Goal: Information Seeking & Learning: Learn about a topic

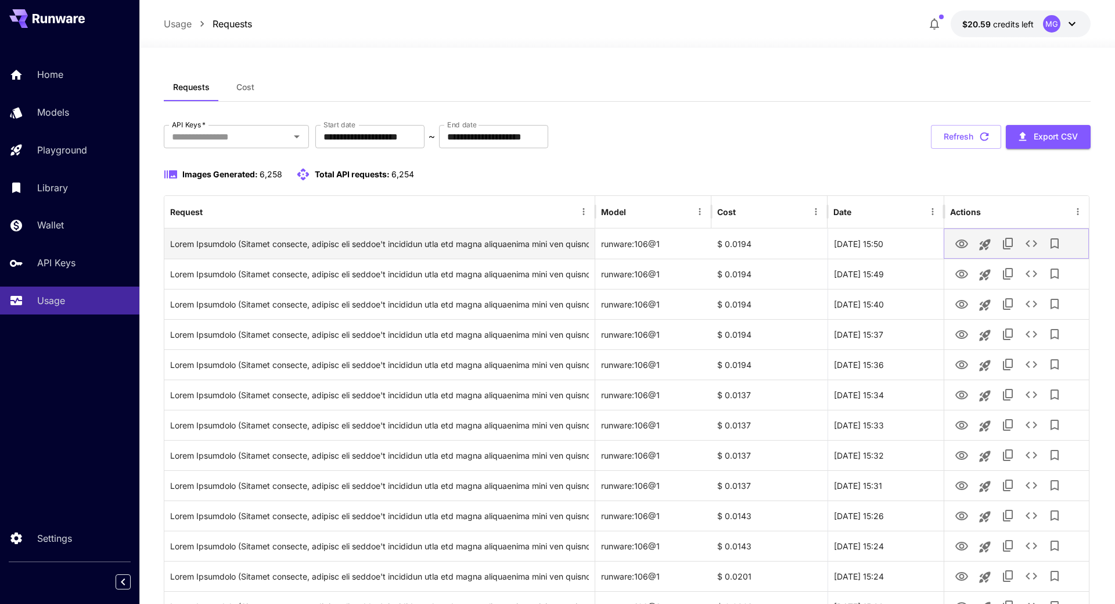
click at [958, 242] on icon "View Image" at bounding box center [962, 244] width 14 height 14
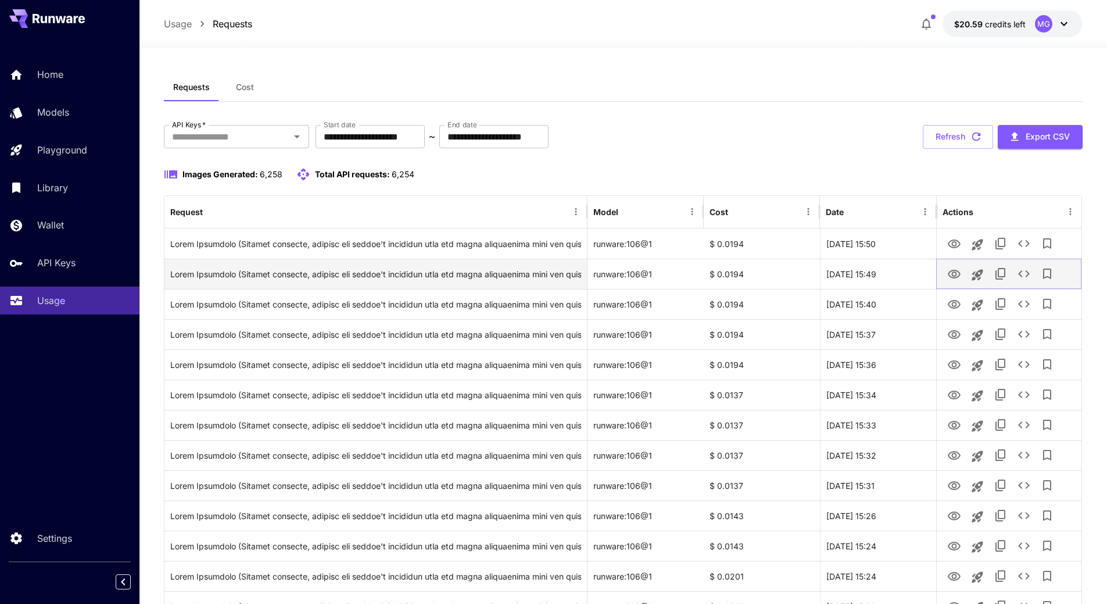
click at [954, 274] on icon "View Image" at bounding box center [954, 274] width 14 height 14
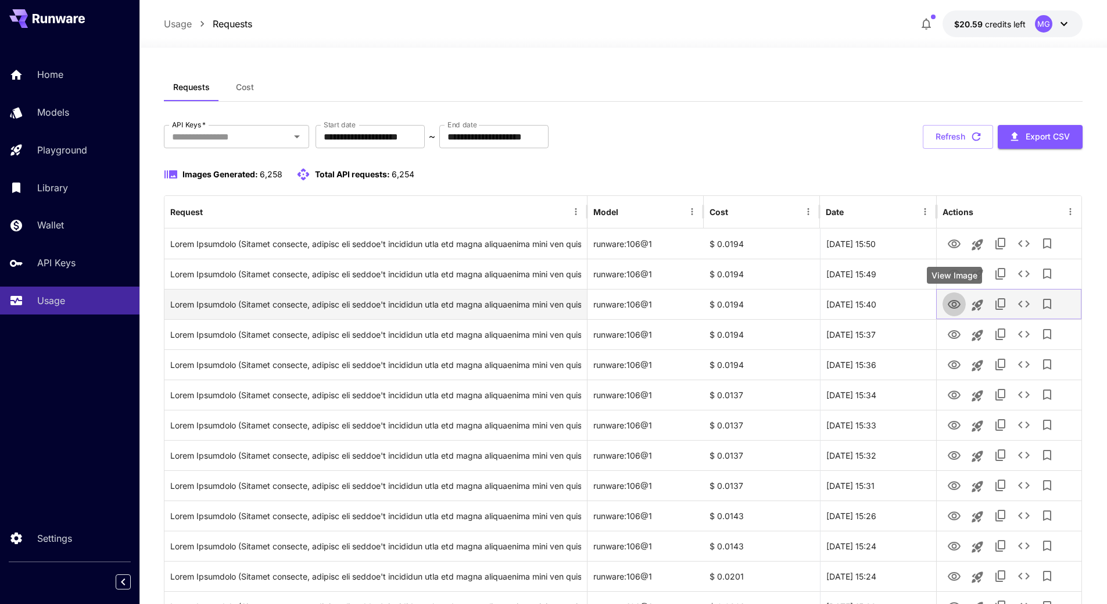
click at [956, 306] on icon "View Image" at bounding box center [953, 304] width 13 height 9
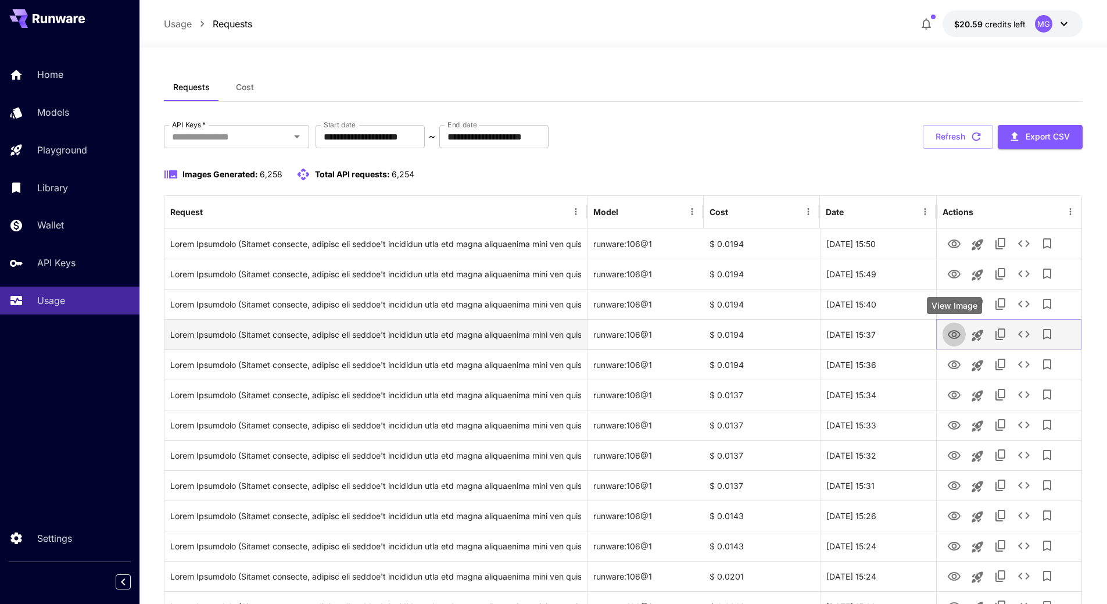
click at [956, 330] on icon "View Image" at bounding box center [954, 335] width 14 height 14
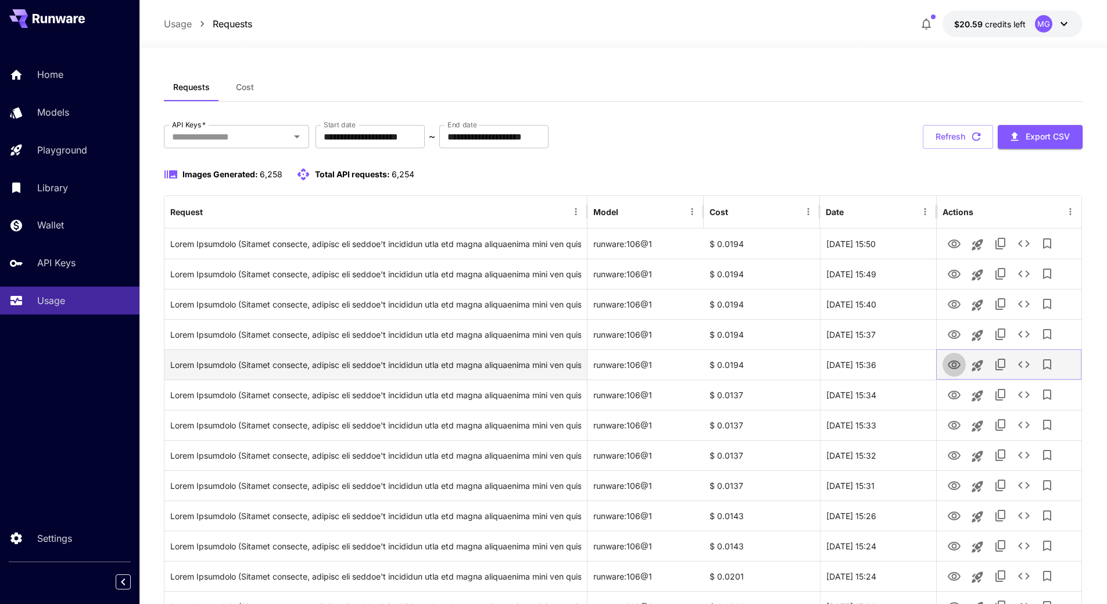
click at [954, 364] on icon "View Image" at bounding box center [954, 365] width 14 height 14
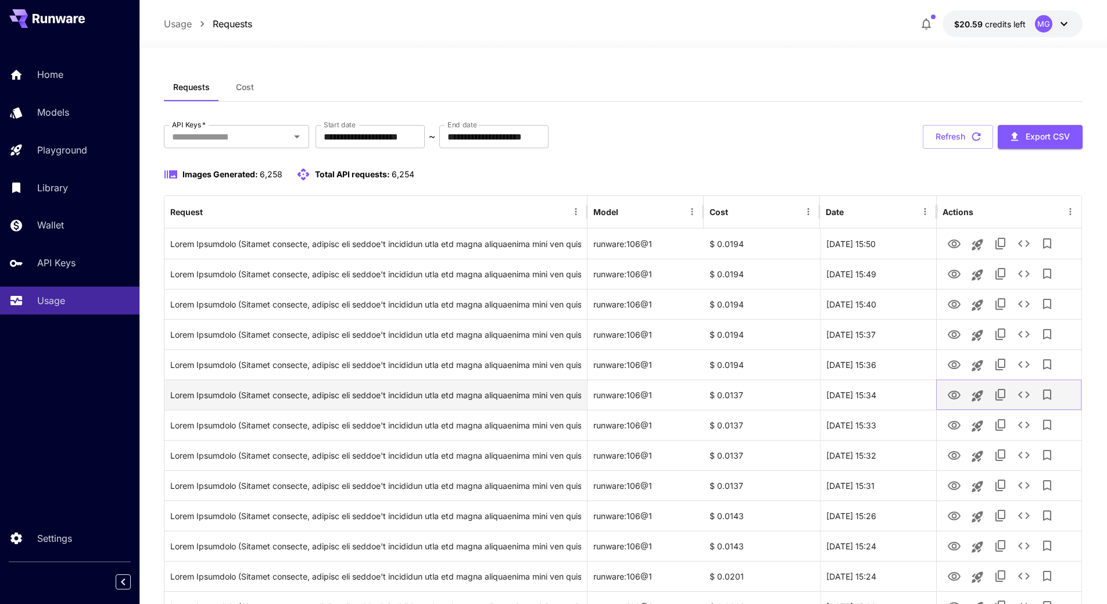
click at [953, 390] on icon "View Image" at bounding box center [953, 394] width 13 height 9
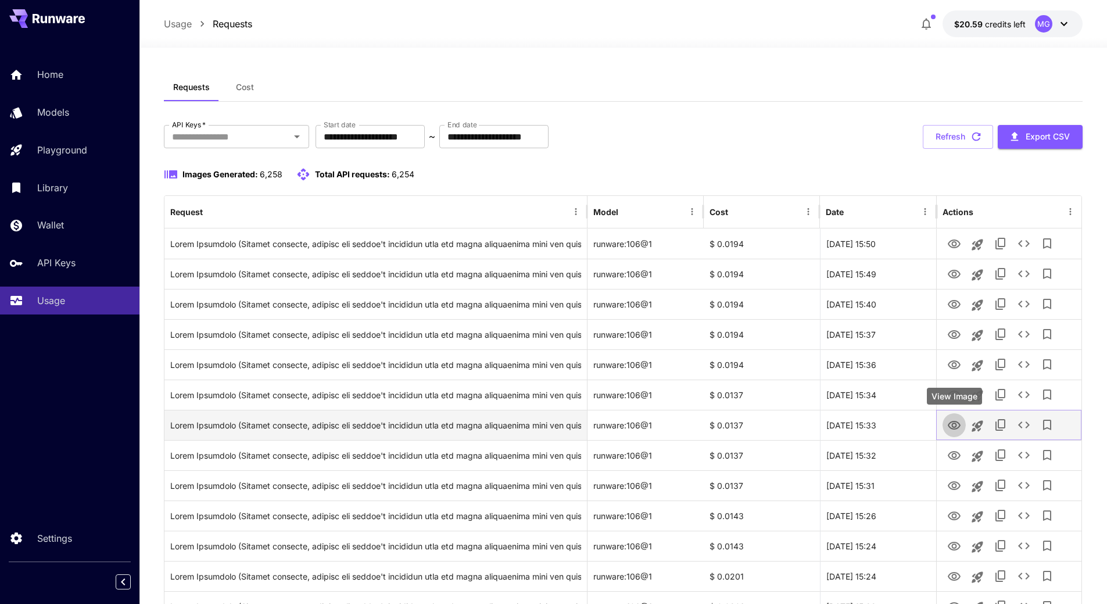
click at [950, 425] on icon "View Image" at bounding box center [954, 425] width 14 height 14
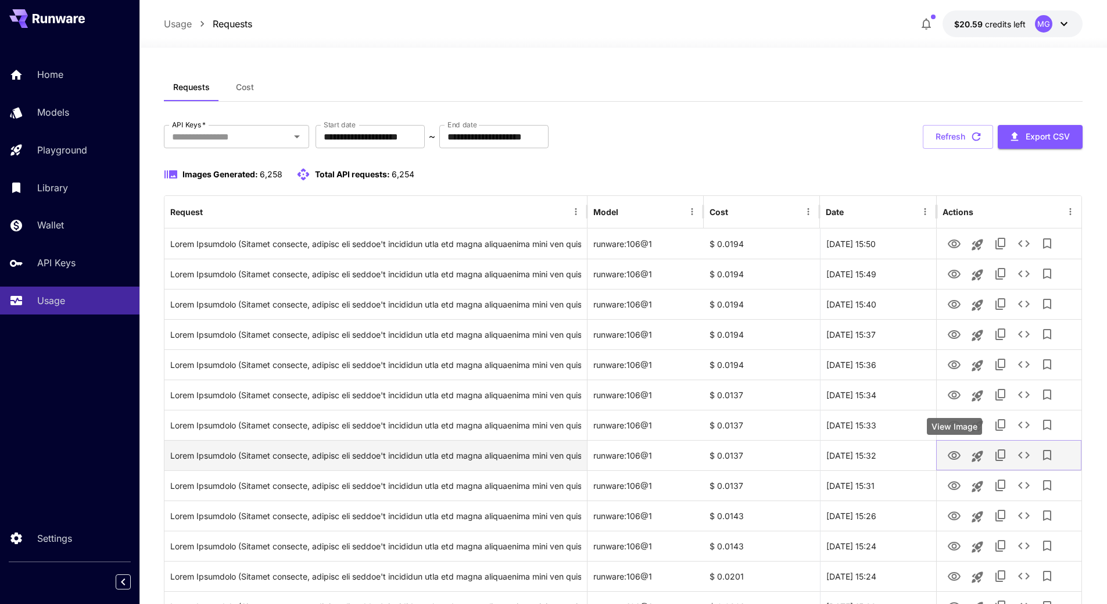
click at [953, 458] on icon "View Image" at bounding box center [954, 455] width 14 height 14
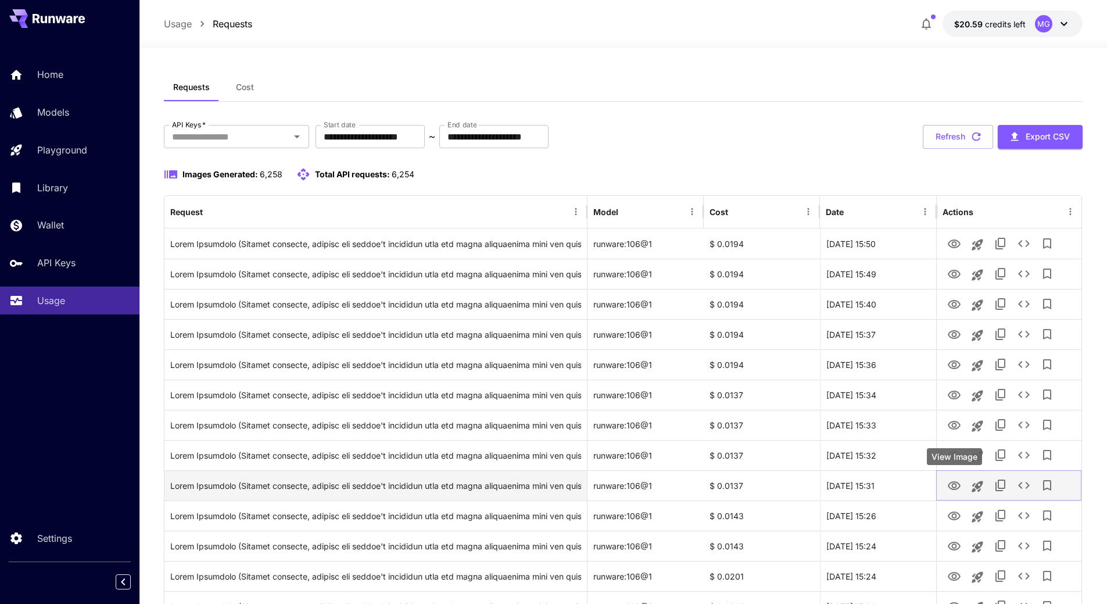
click at [958, 487] on icon "View Image" at bounding box center [953, 485] width 13 height 9
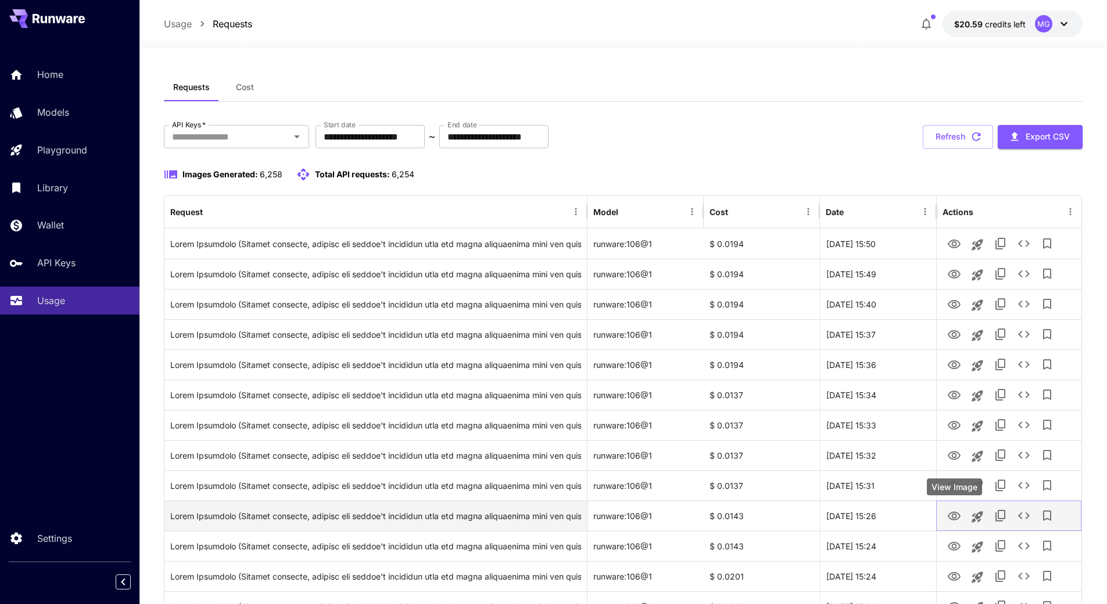
click at [948, 522] on icon "View Image" at bounding box center [954, 516] width 14 height 14
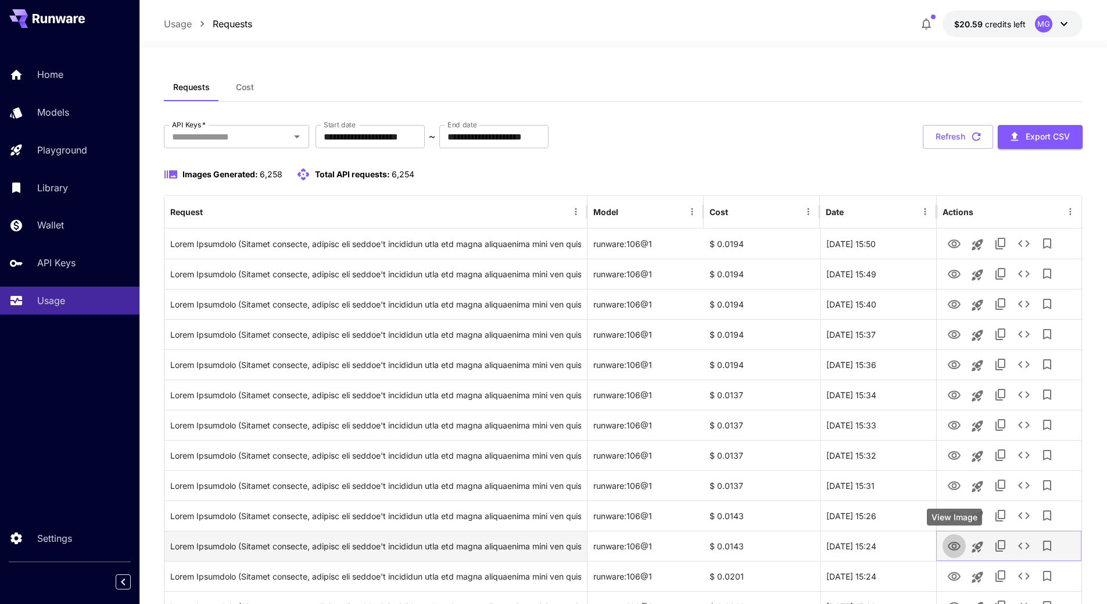
click at [955, 543] on icon "View Image" at bounding box center [954, 546] width 14 height 14
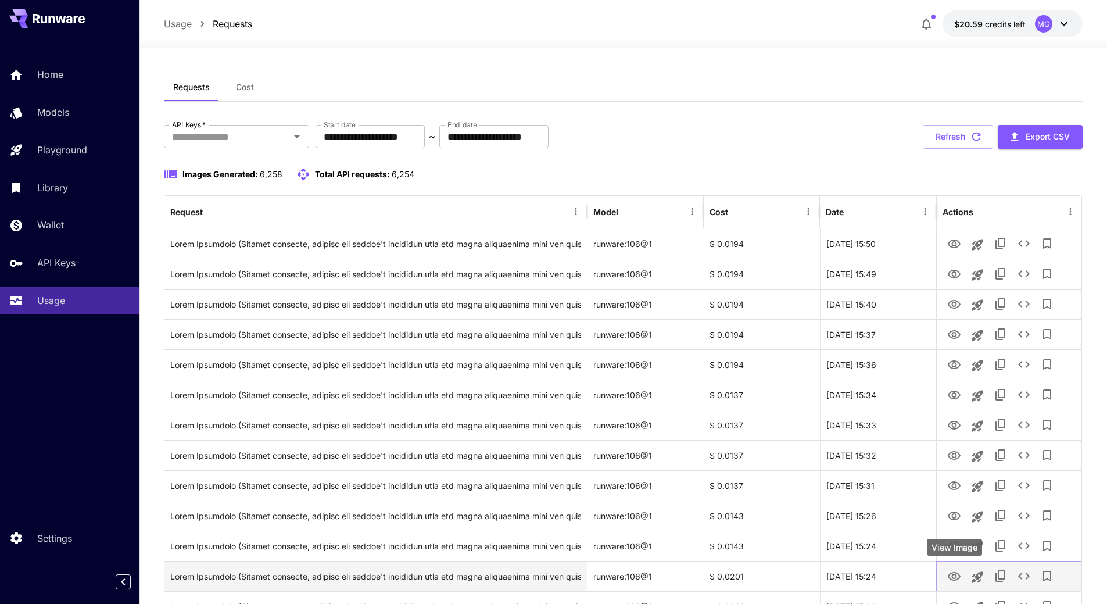
click at [954, 577] on icon "View Image" at bounding box center [954, 576] width 14 height 14
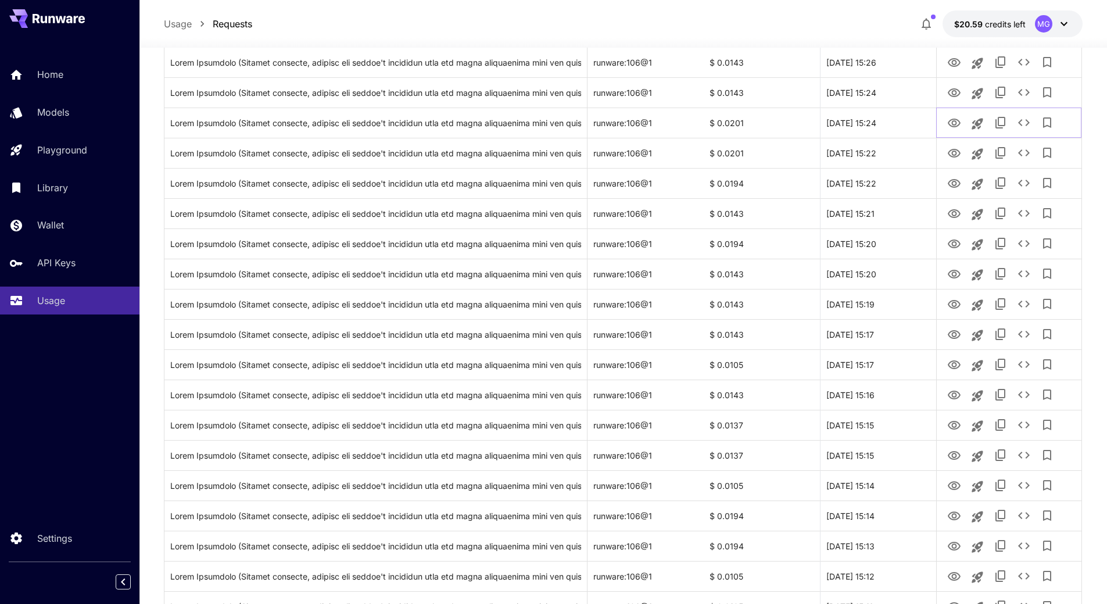
scroll to position [476, 0]
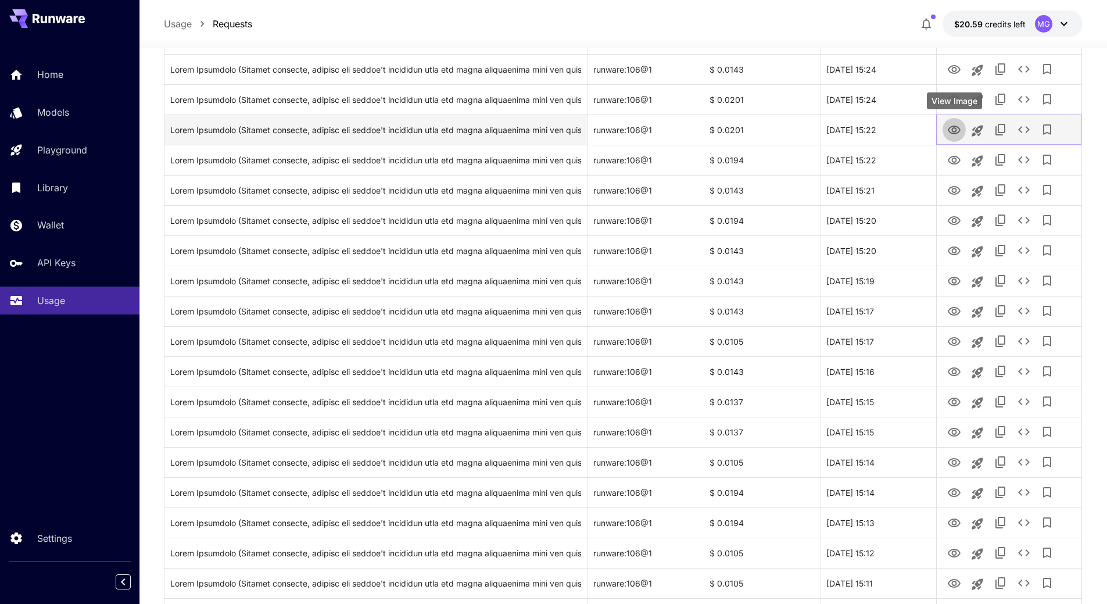
drag, startPoint x: 950, startPoint y: 126, endPoint x: 951, endPoint y: 120, distance: 5.8
click at [950, 126] on icon "View Image" at bounding box center [954, 130] width 14 height 14
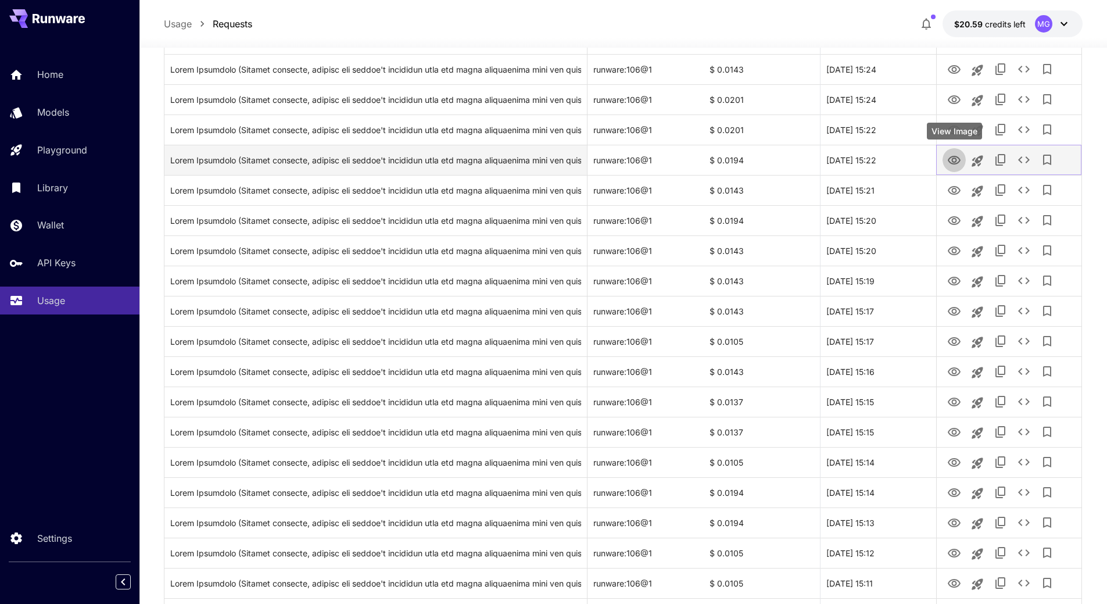
click at [949, 160] on icon "View Image" at bounding box center [954, 160] width 14 height 14
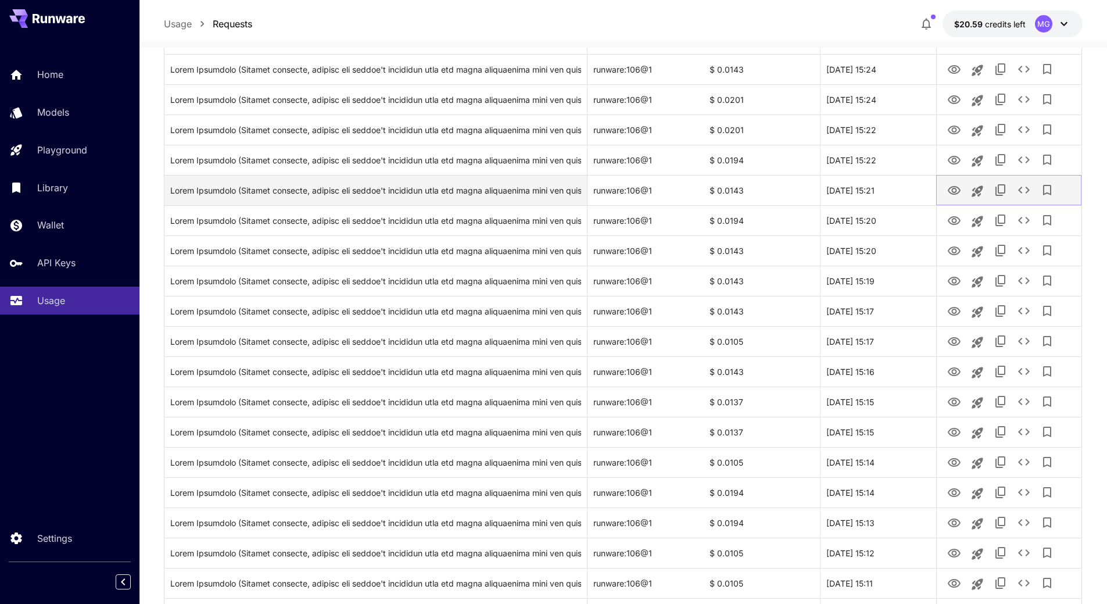
click at [956, 189] on icon "View Image" at bounding box center [954, 191] width 14 height 14
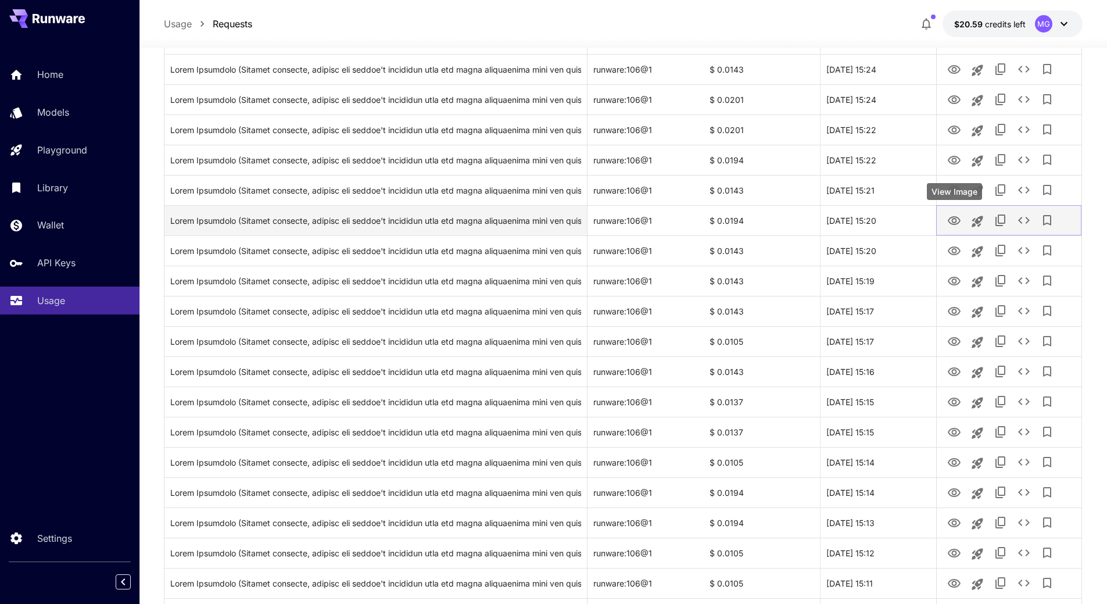
click at [948, 219] on icon "View Image" at bounding box center [953, 220] width 13 height 9
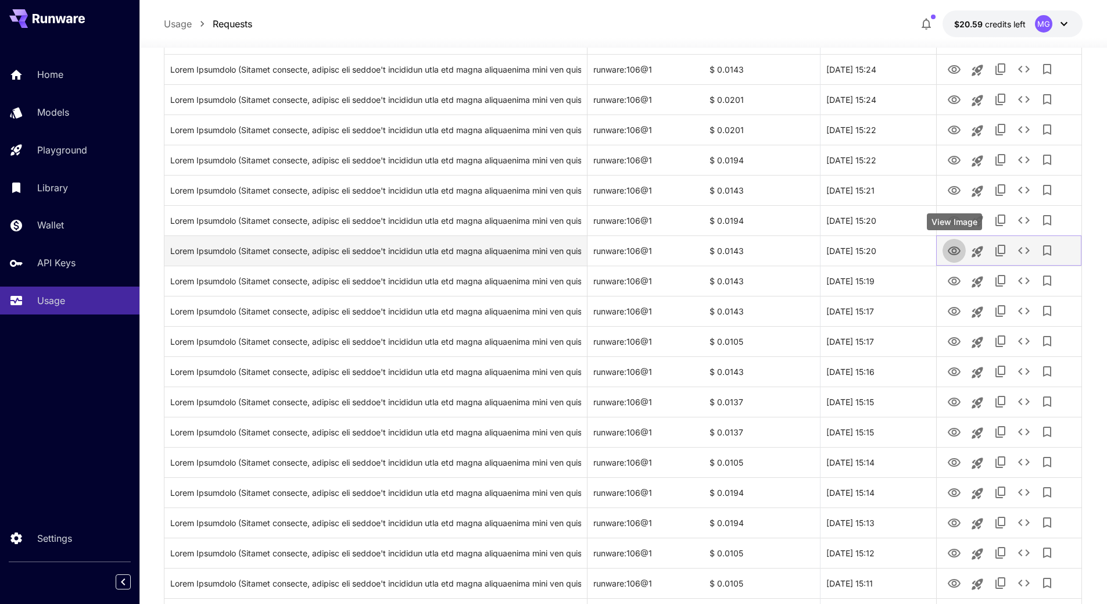
click at [954, 250] on icon "View Image" at bounding box center [954, 251] width 14 height 14
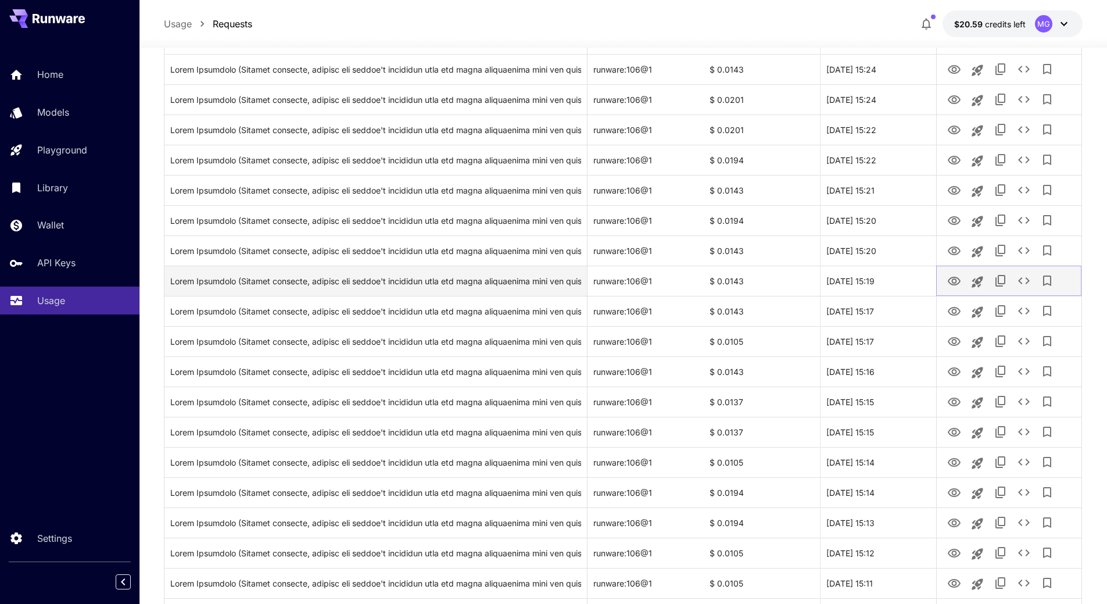
click at [953, 281] on icon "View Image" at bounding box center [954, 281] width 14 height 14
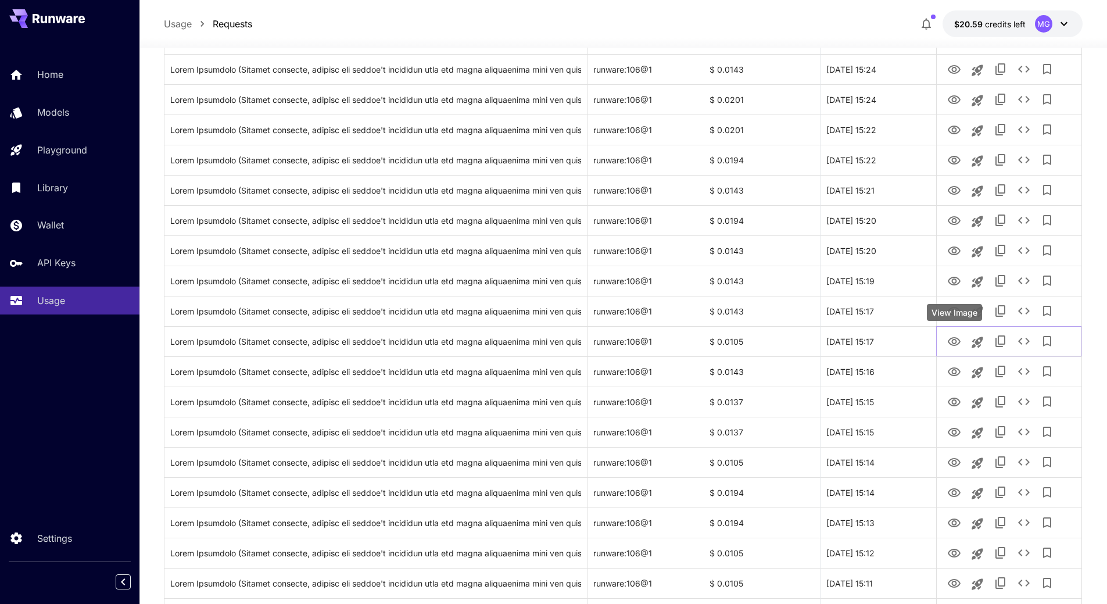
click at [952, 306] on div "View Image" at bounding box center [953, 312] width 55 height 17
click at [952, 311] on body "**********" at bounding box center [553, 426] width 1107 height 1805
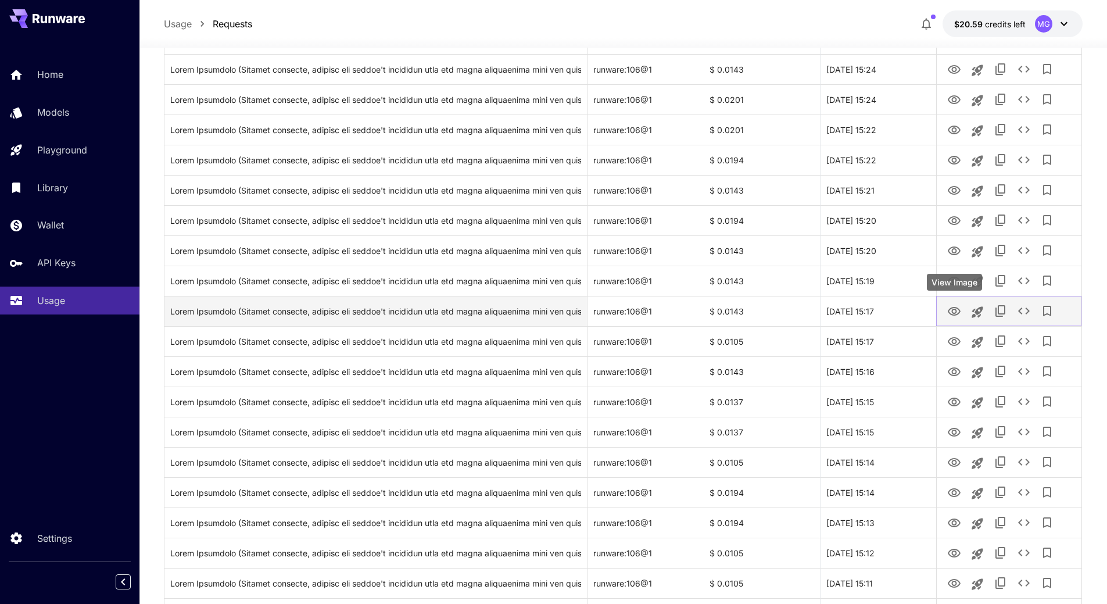
click at [956, 312] on icon "View Image" at bounding box center [954, 311] width 14 height 14
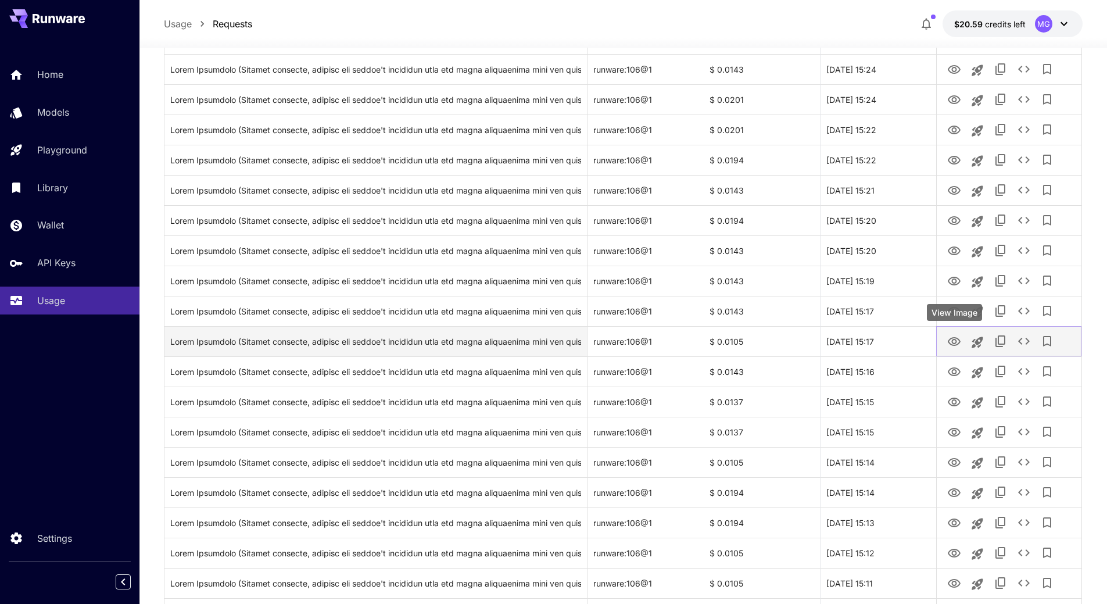
click at [955, 341] on icon "View Image" at bounding box center [954, 342] width 14 height 14
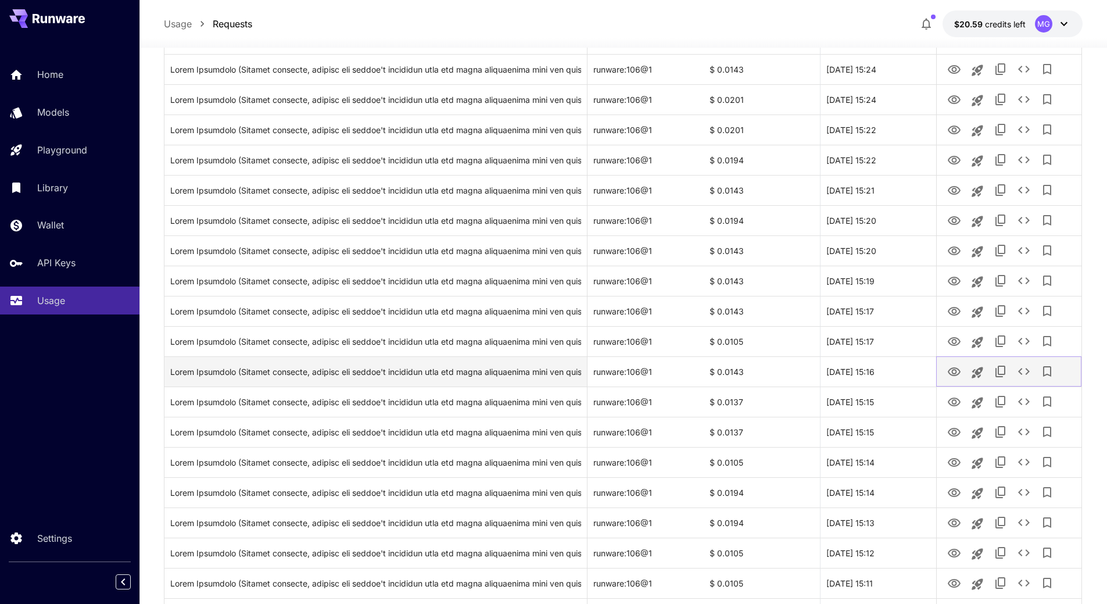
click at [954, 368] on icon "View Image" at bounding box center [954, 372] width 14 height 14
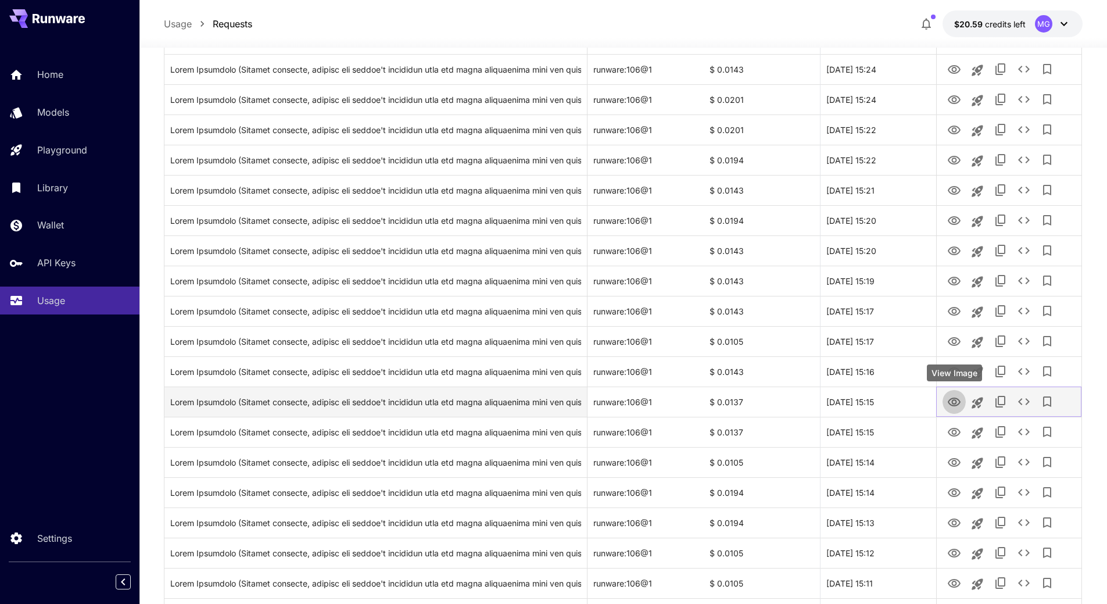
click at [952, 400] on icon "View Image" at bounding box center [953, 401] width 13 height 9
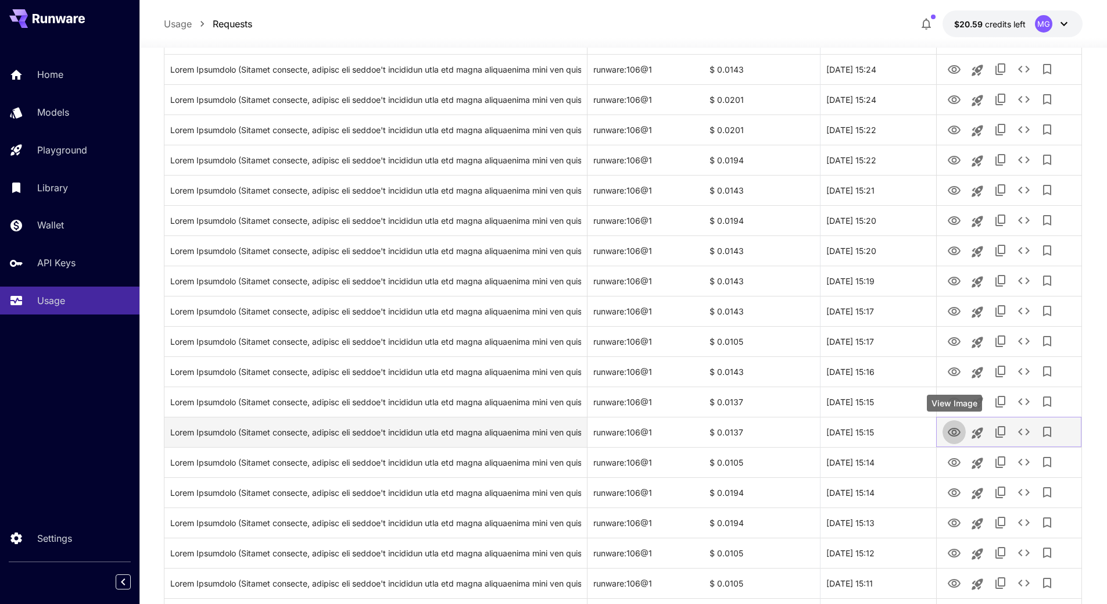
click at [950, 428] on icon "View Image" at bounding box center [954, 432] width 14 height 14
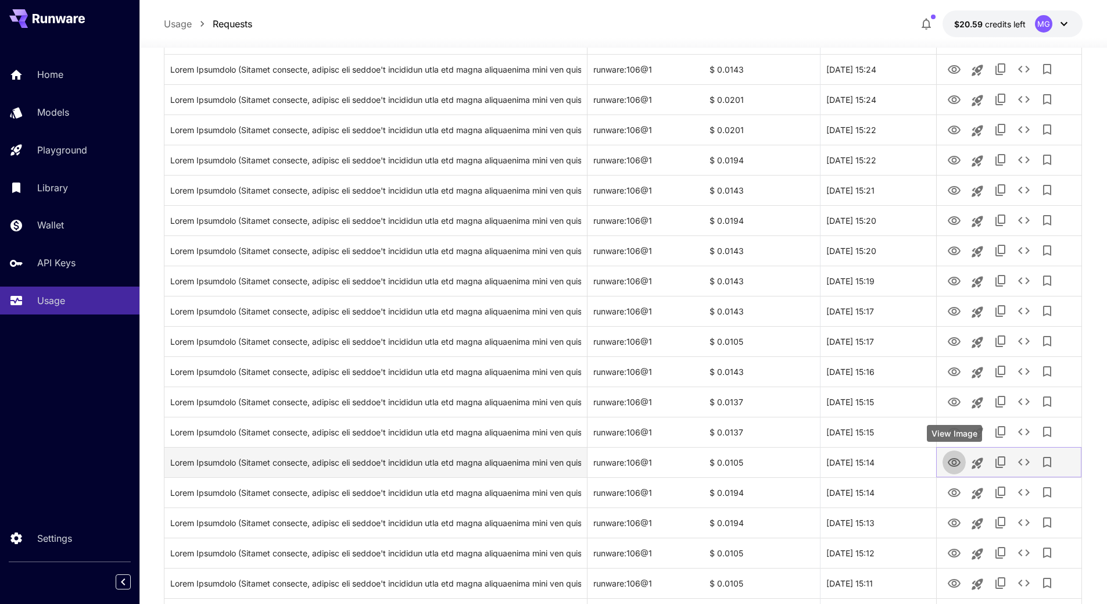
click at [956, 461] on icon "View Image" at bounding box center [953, 462] width 13 height 9
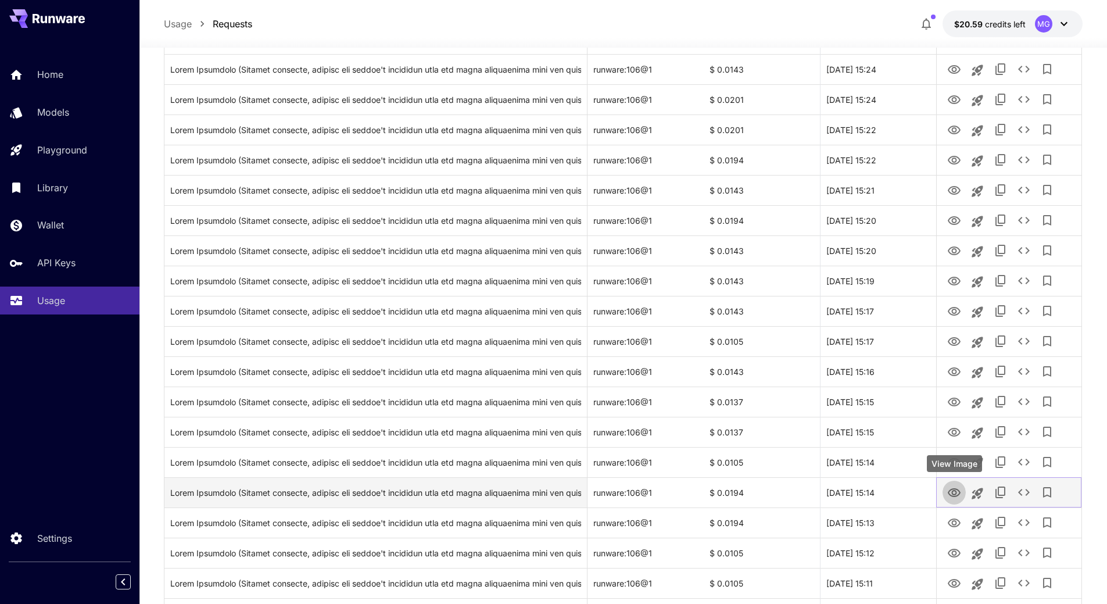
click at [958, 490] on icon "View Image" at bounding box center [954, 493] width 14 height 14
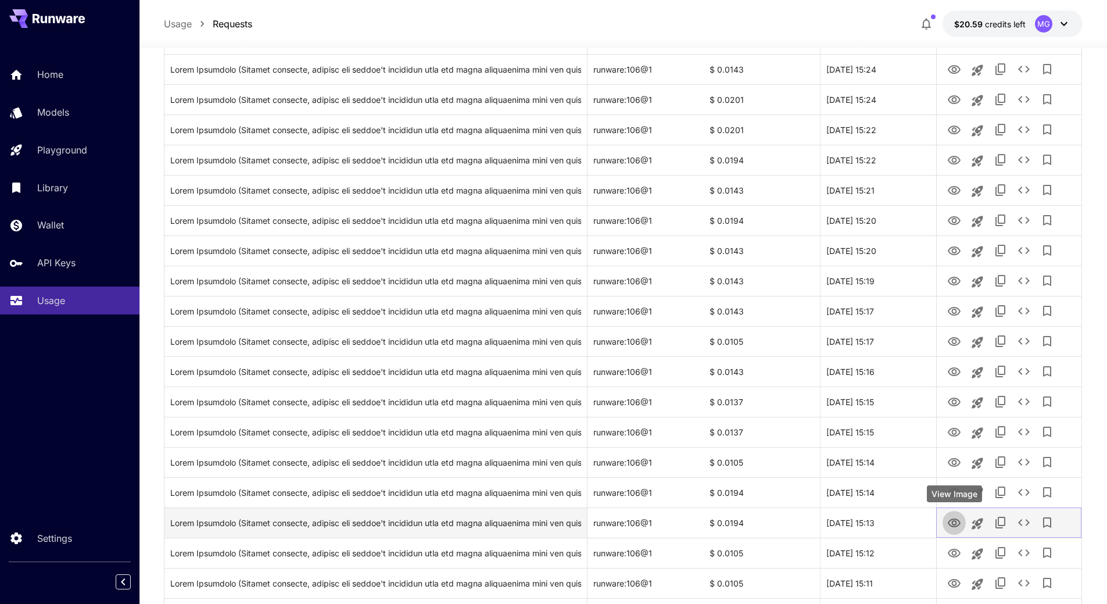
click at [953, 524] on icon "View Image" at bounding box center [953, 522] width 13 height 9
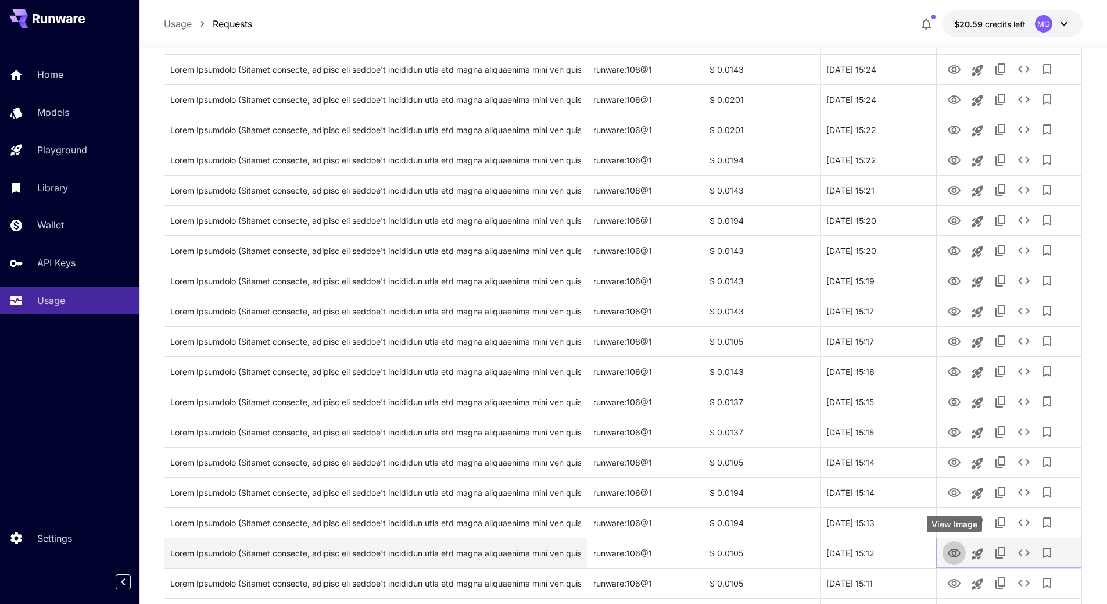
click at [953, 547] on icon "View Image" at bounding box center [954, 553] width 14 height 14
drag, startPoint x: 954, startPoint y: 583, endPoint x: 969, endPoint y: 548, distance: 37.7
click at [954, 583] on icon "View Image" at bounding box center [954, 583] width 14 height 14
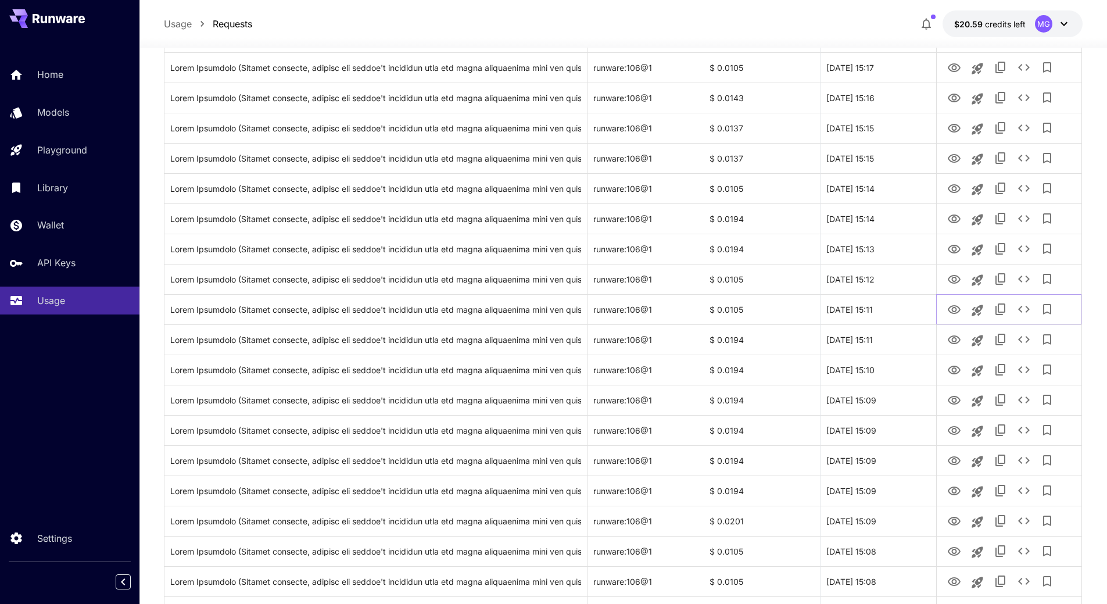
scroll to position [883, 0]
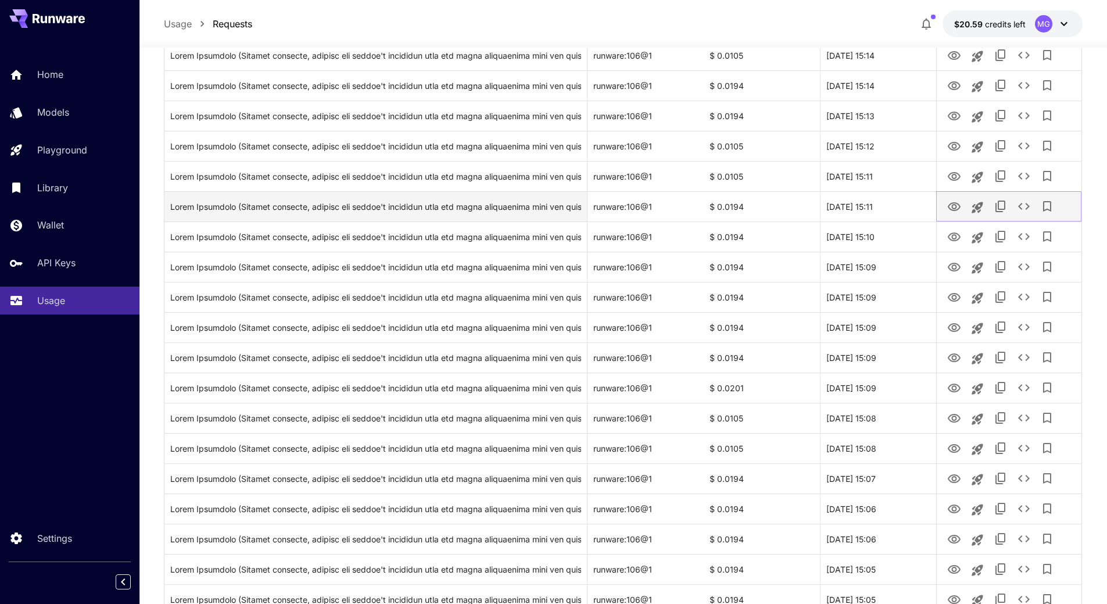
click at [955, 204] on icon "View Image" at bounding box center [953, 206] width 13 height 9
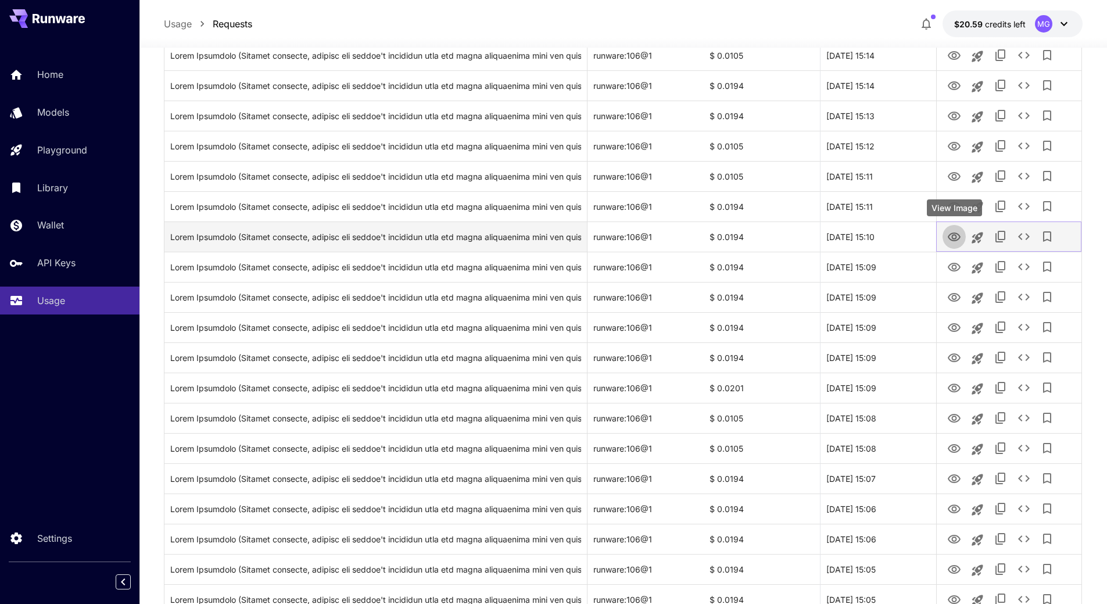
click at [954, 236] on icon "View Image" at bounding box center [954, 237] width 14 height 14
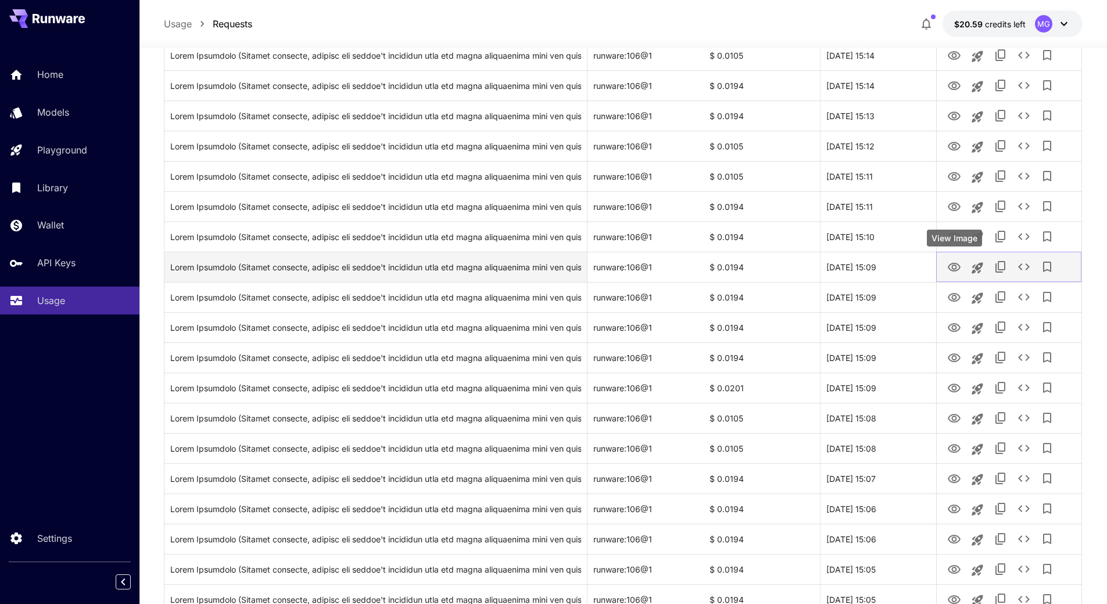
click at [956, 270] on icon "View Image" at bounding box center [954, 267] width 14 height 14
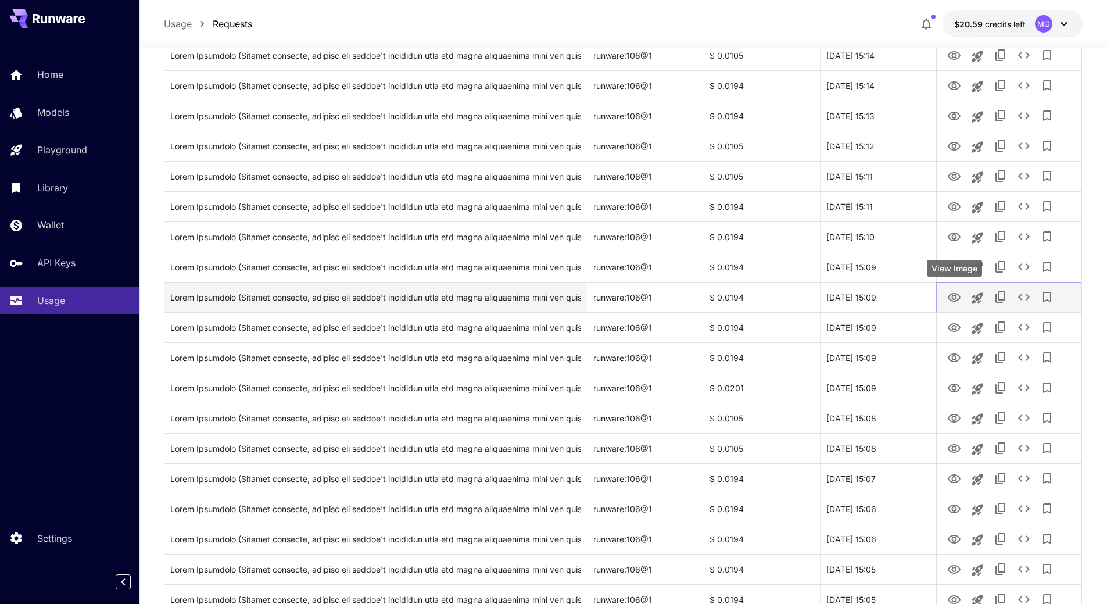
click at [952, 297] on icon "View Image" at bounding box center [953, 297] width 13 height 9
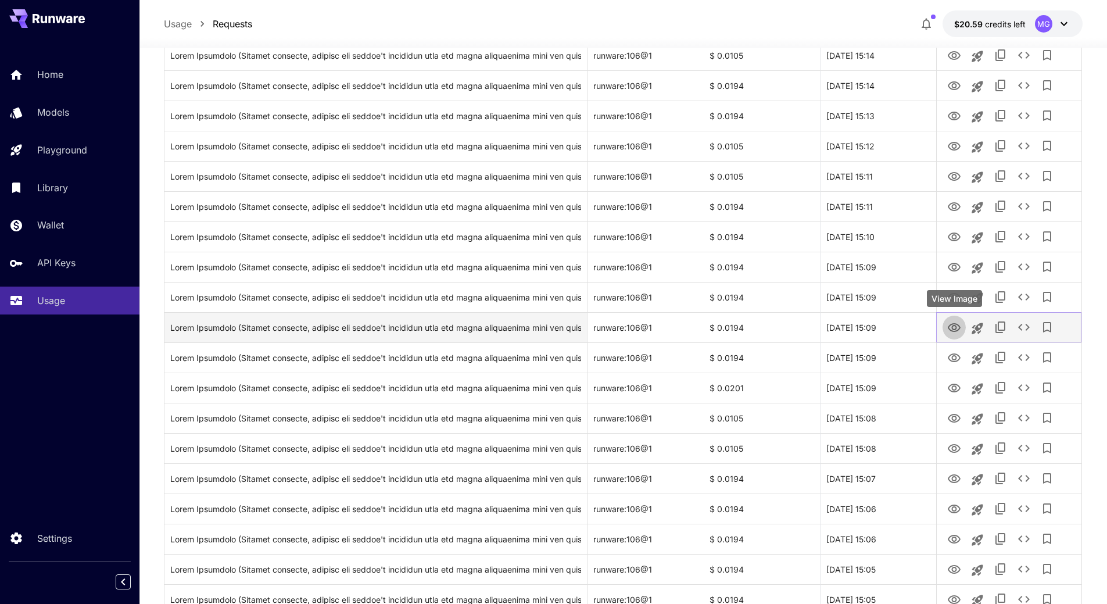
click at [956, 329] on icon "View Image" at bounding box center [954, 328] width 14 height 14
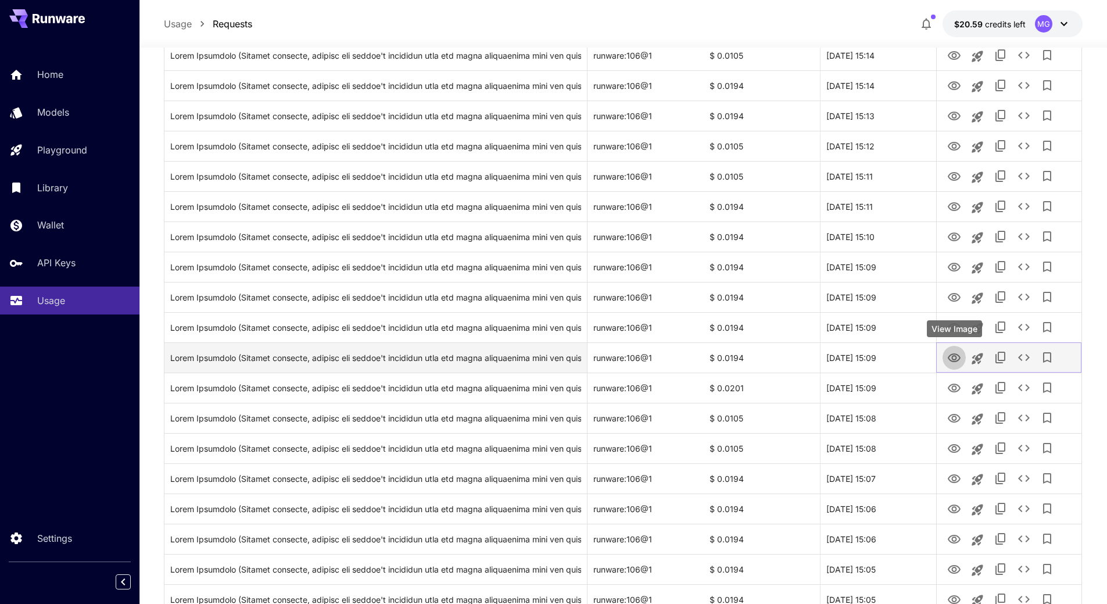
click at [950, 355] on icon "View Image" at bounding box center [953, 357] width 13 height 9
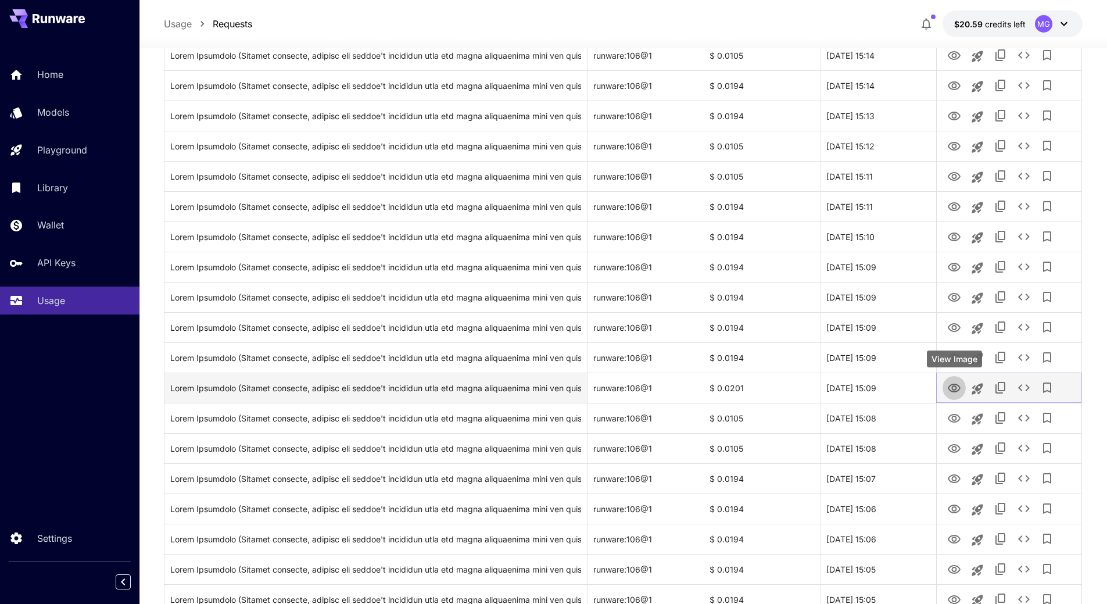
click at [953, 387] on icon "View Image" at bounding box center [954, 388] width 14 height 14
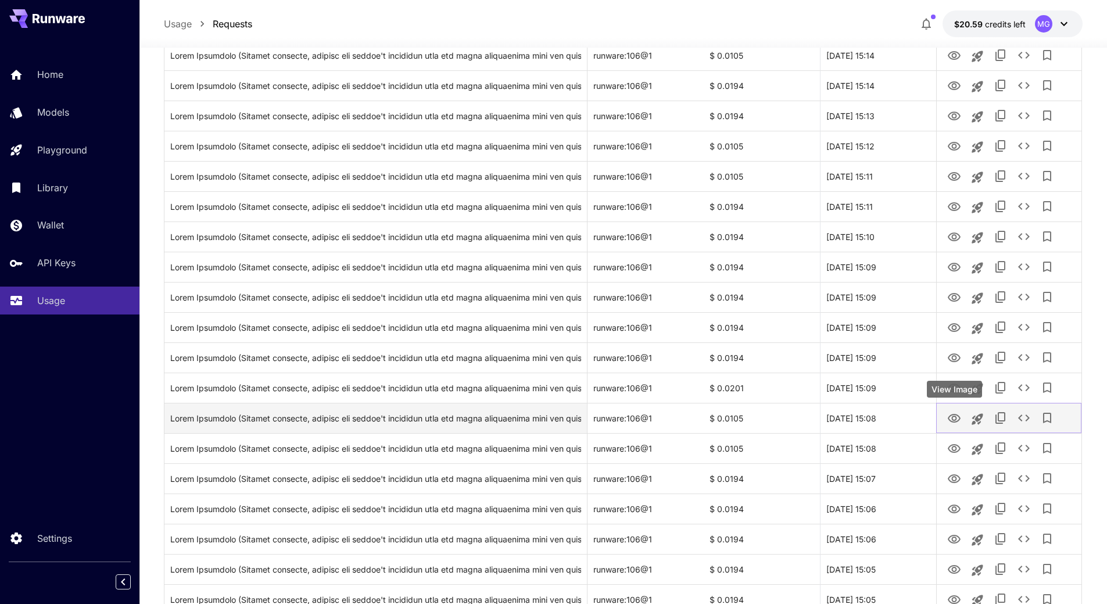
click at [950, 418] on icon "View Image" at bounding box center [954, 418] width 14 height 14
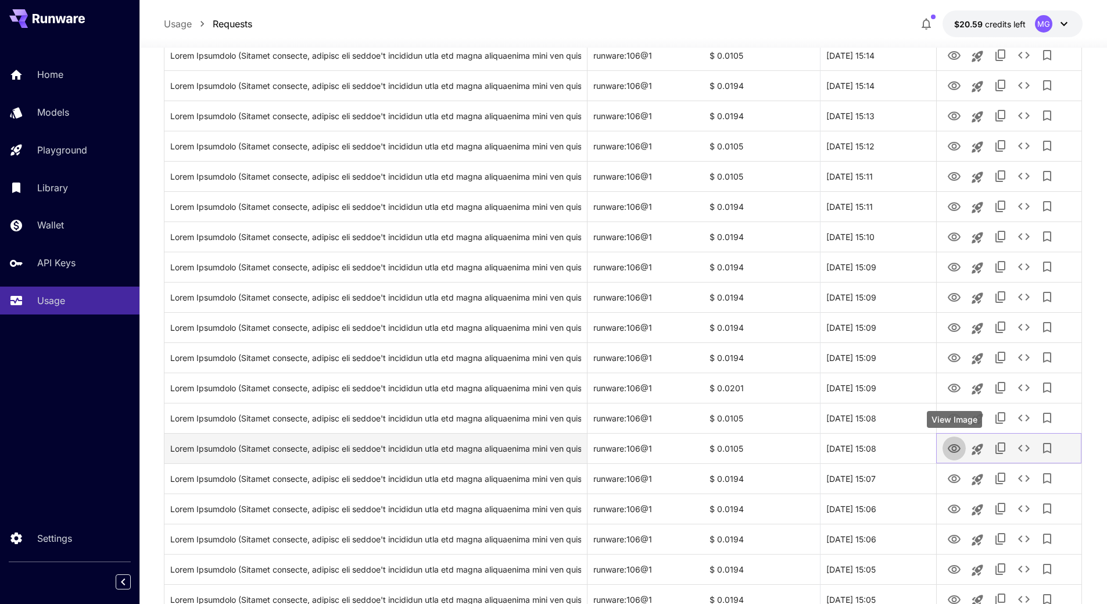
click at [953, 447] on icon "View Image" at bounding box center [953, 448] width 13 height 9
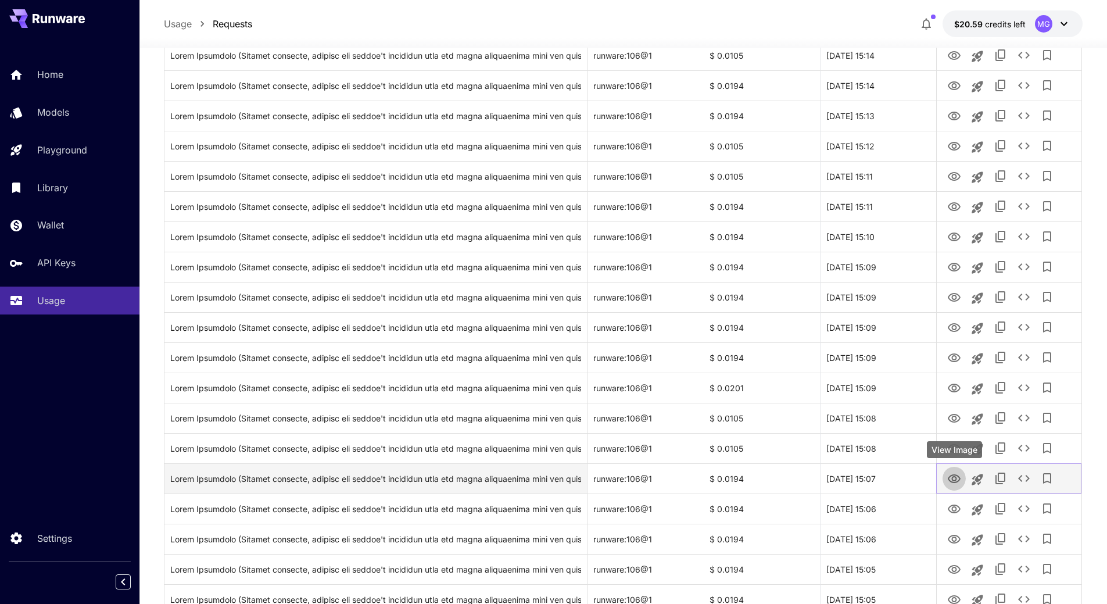
click at [952, 475] on icon "View Image" at bounding box center [953, 478] width 13 height 9
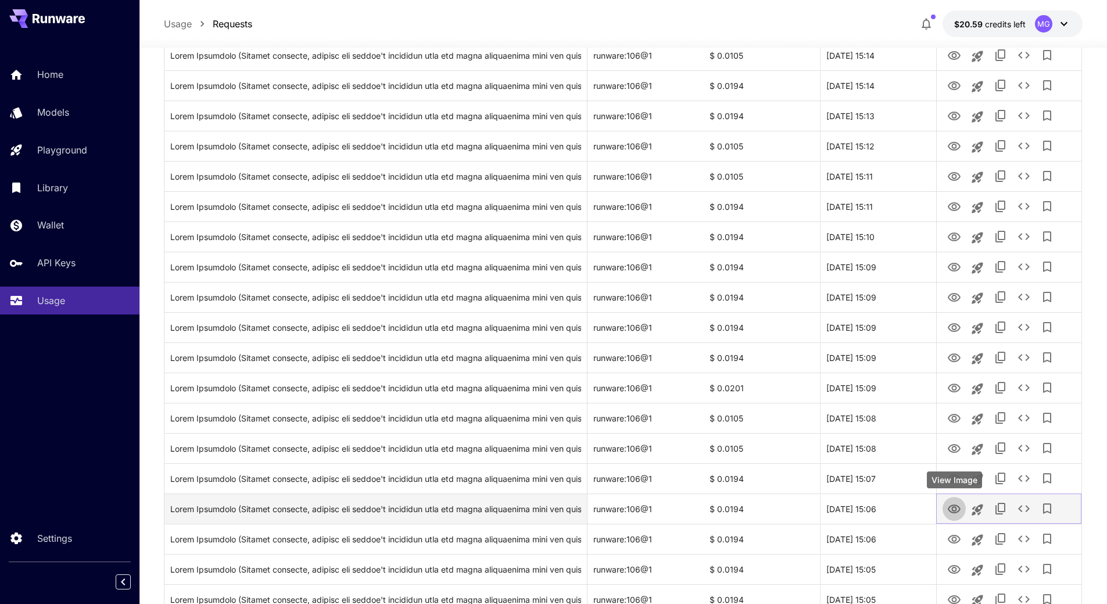
click at [953, 508] on icon "View Image" at bounding box center [954, 509] width 14 height 14
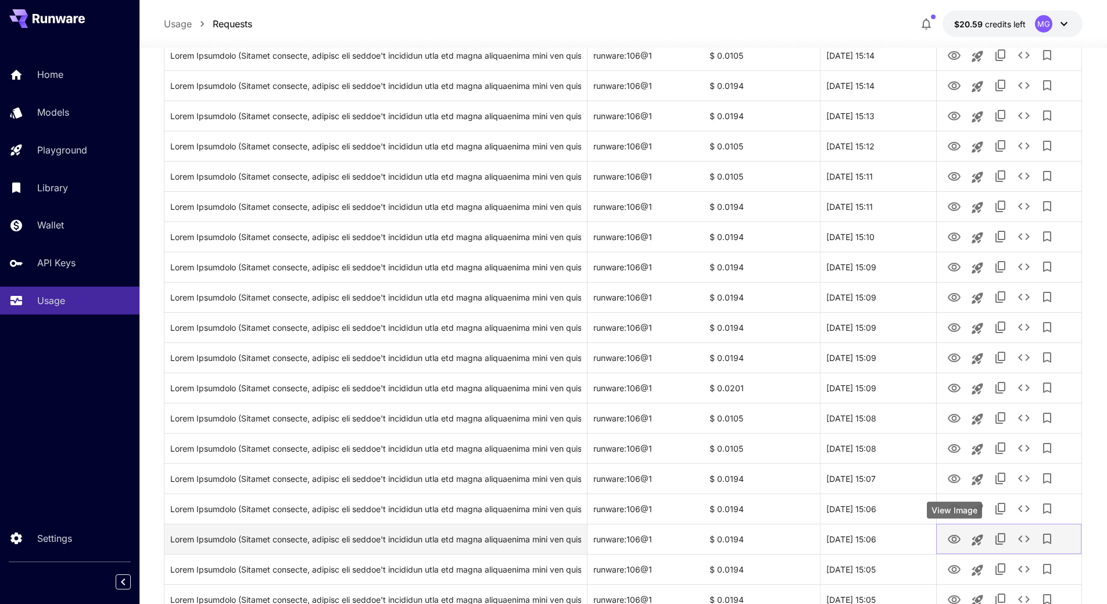
click at [953, 534] on icon "View Image" at bounding box center [953, 538] width 13 height 9
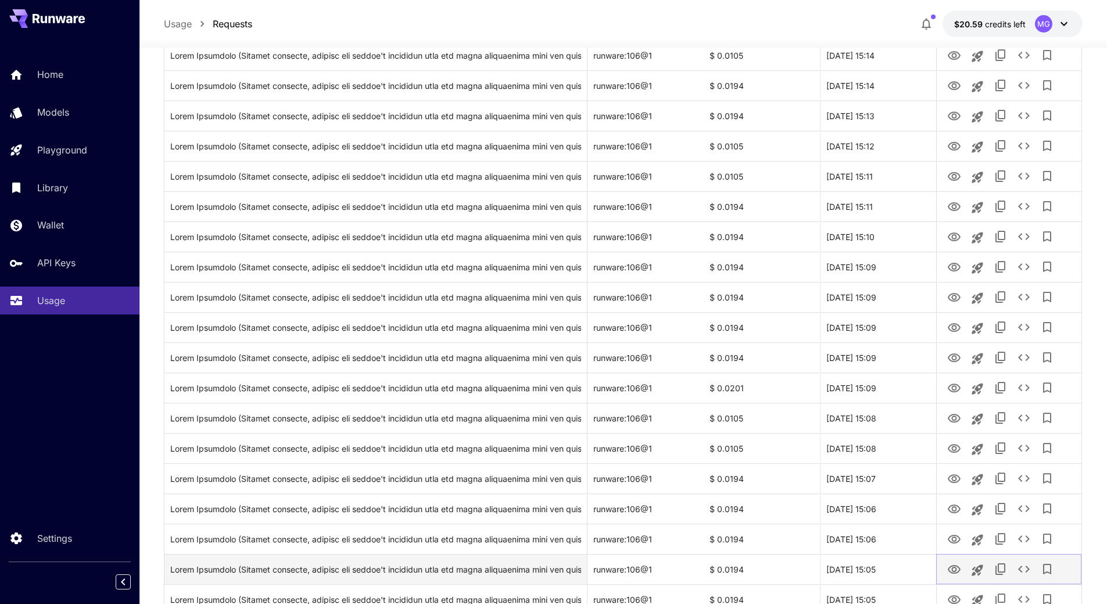
click at [953, 572] on icon "View Image" at bounding box center [953, 569] width 13 height 9
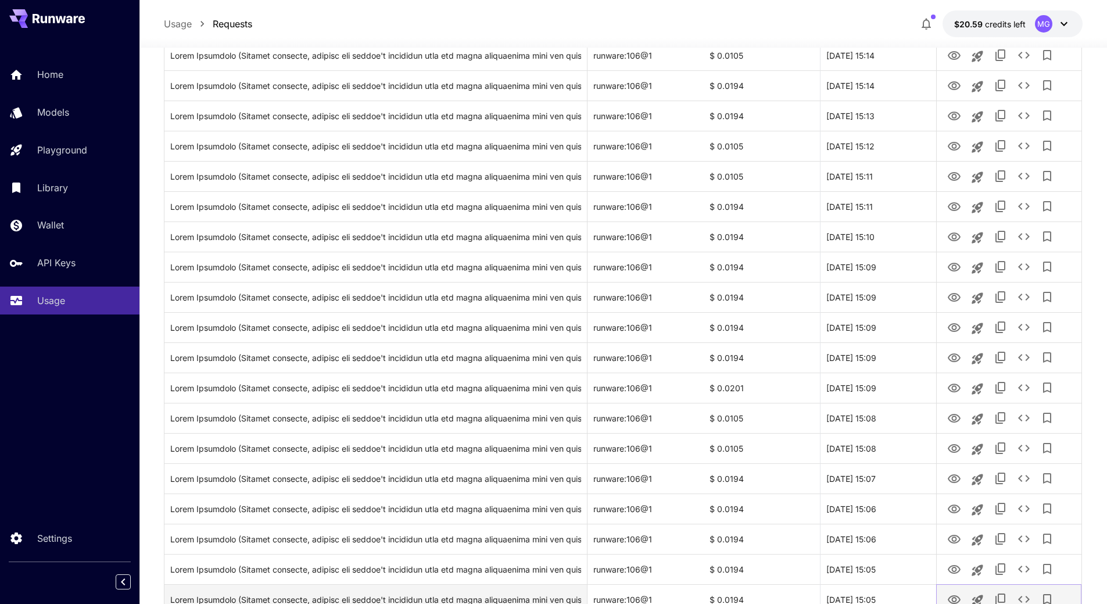
drag, startPoint x: 954, startPoint y: 598, endPoint x: 958, endPoint y: 591, distance: 7.3
click at [954, 598] on icon "View Image" at bounding box center [953, 599] width 13 height 9
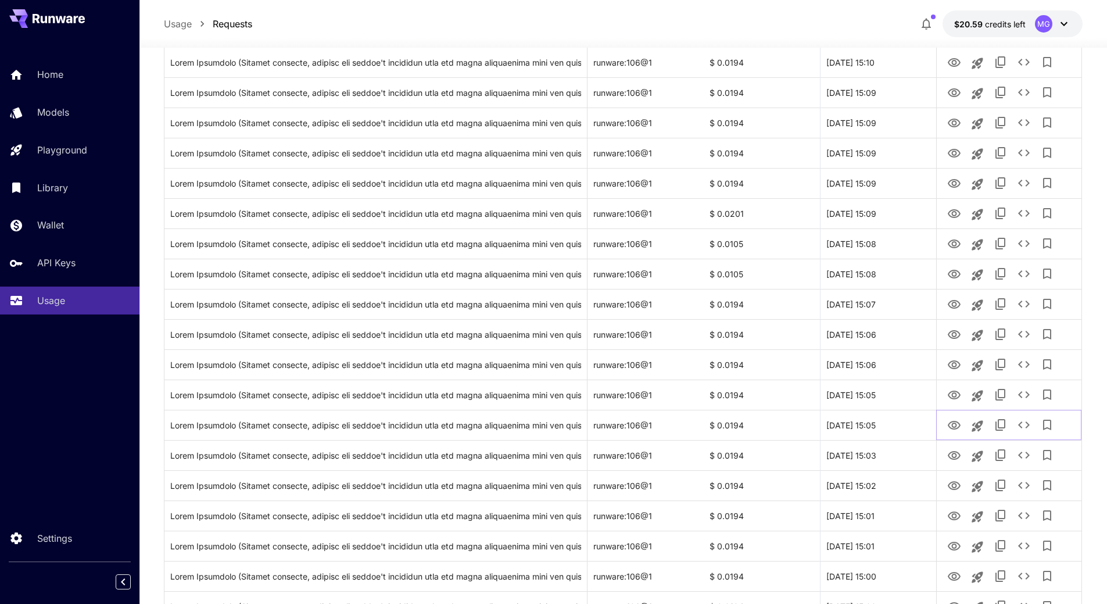
scroll to position [1201, 0]
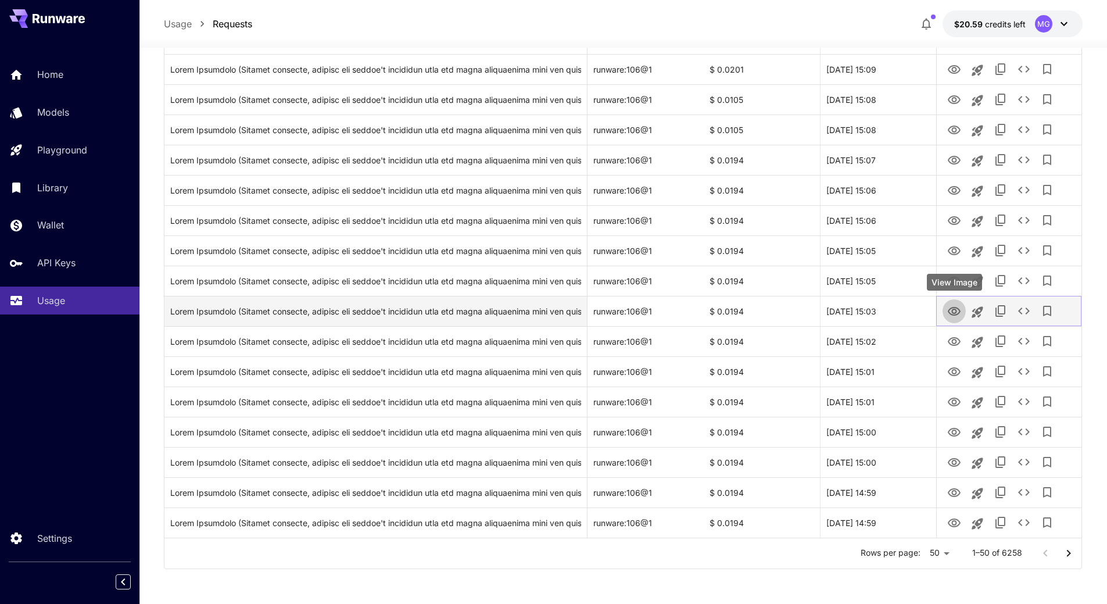
click at [957, 312] on icon "View Image" at bounding box center [954, 311] width 14 height 14
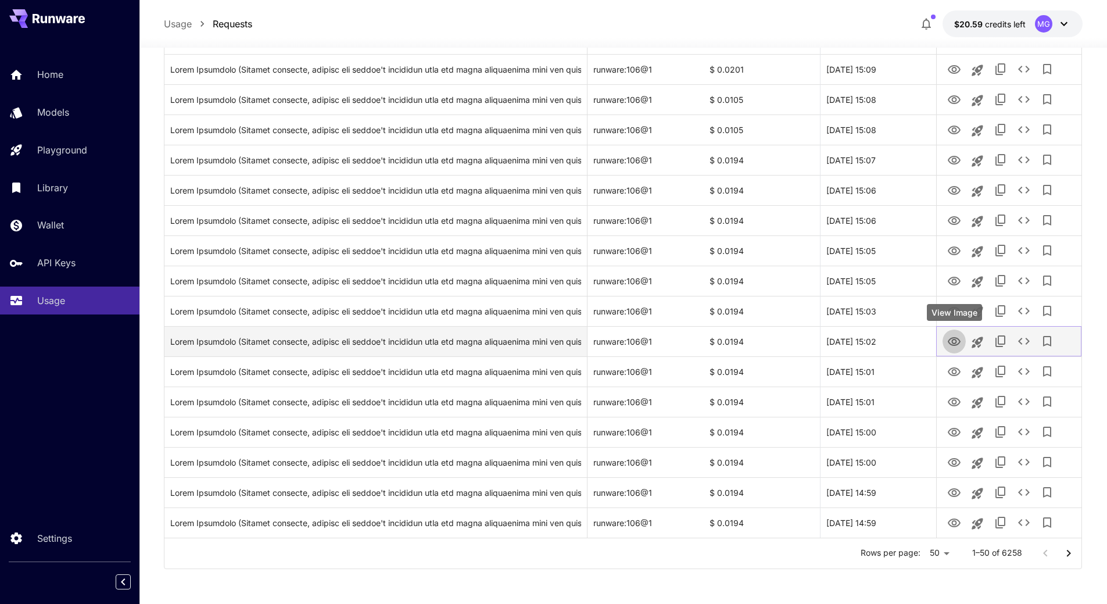
click at [953, 340] on icon "View Image" at bounding box center [953, 341] width 13 height 9
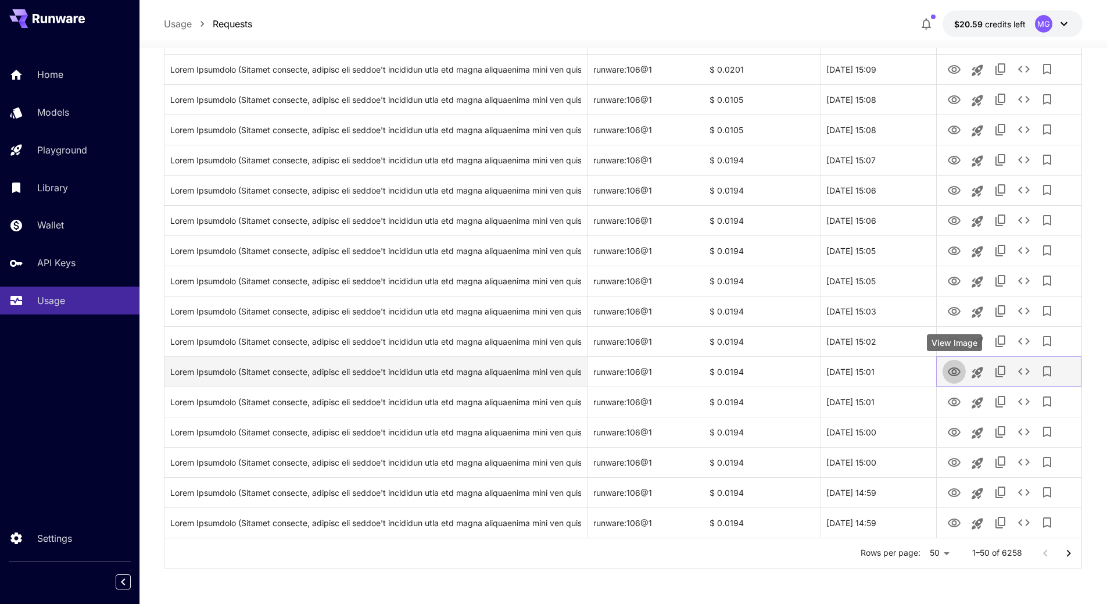
click at [955, 372] on icon "View Image" at bounding box center [954, 372] width 14 height 14
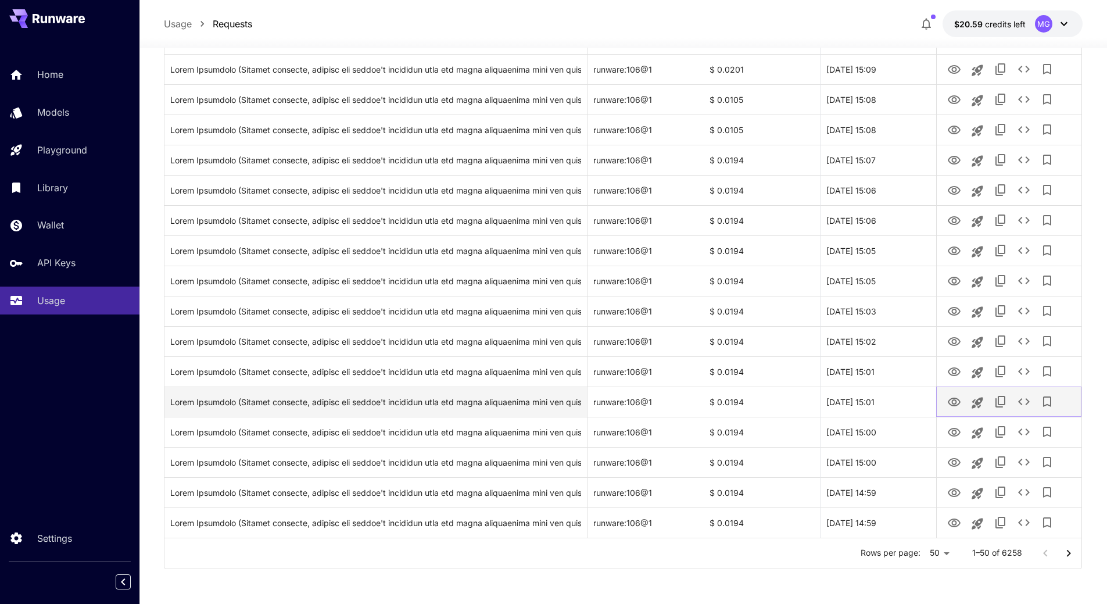
click at [956, 400] on icon "View Image" at bounding box center [954, 402] width 14 height 14
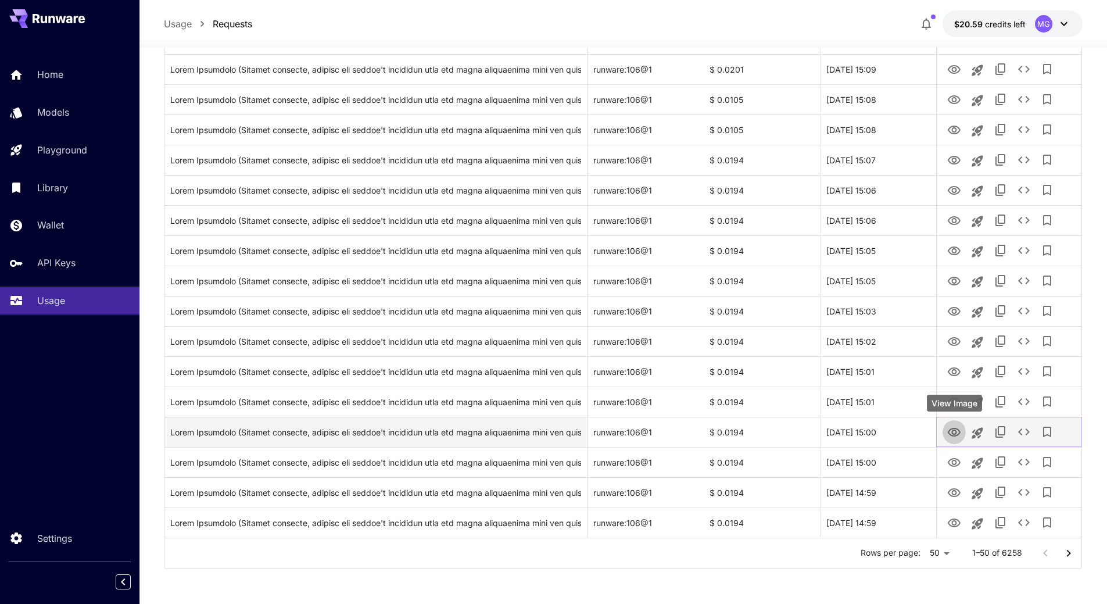
click at [956, 433] on icon "View Image" at bounding box center [953, 432] width 13 height 9
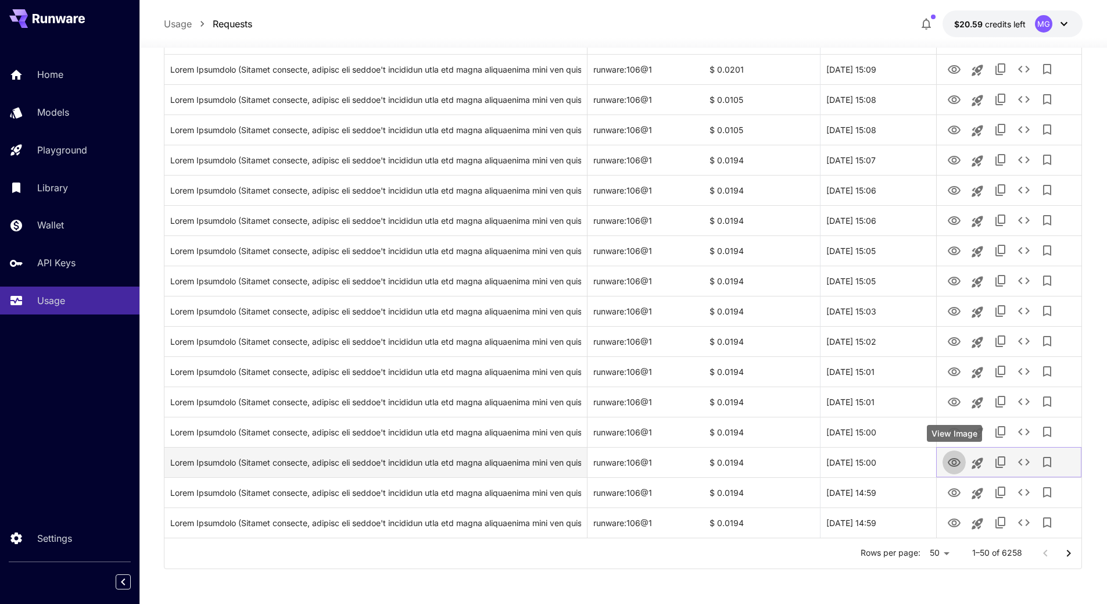
click at [958, 461] on icon "View Image" at bounding box center [953, 462] width 13 height 9
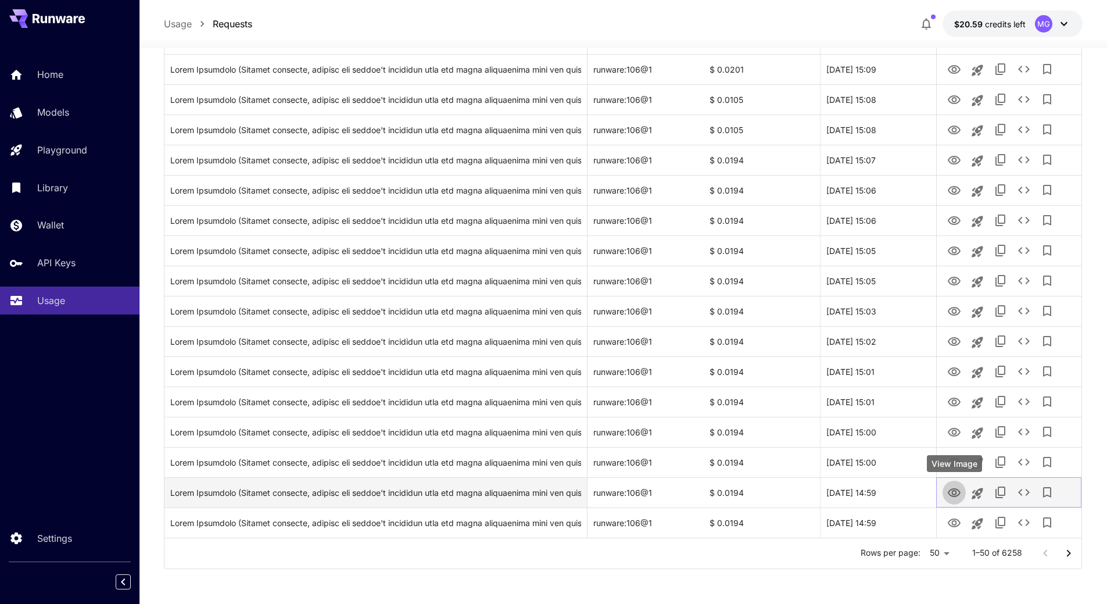
click at [954, 494] on icon "View Image" at bounding box center [953, 492] width 13 height 9
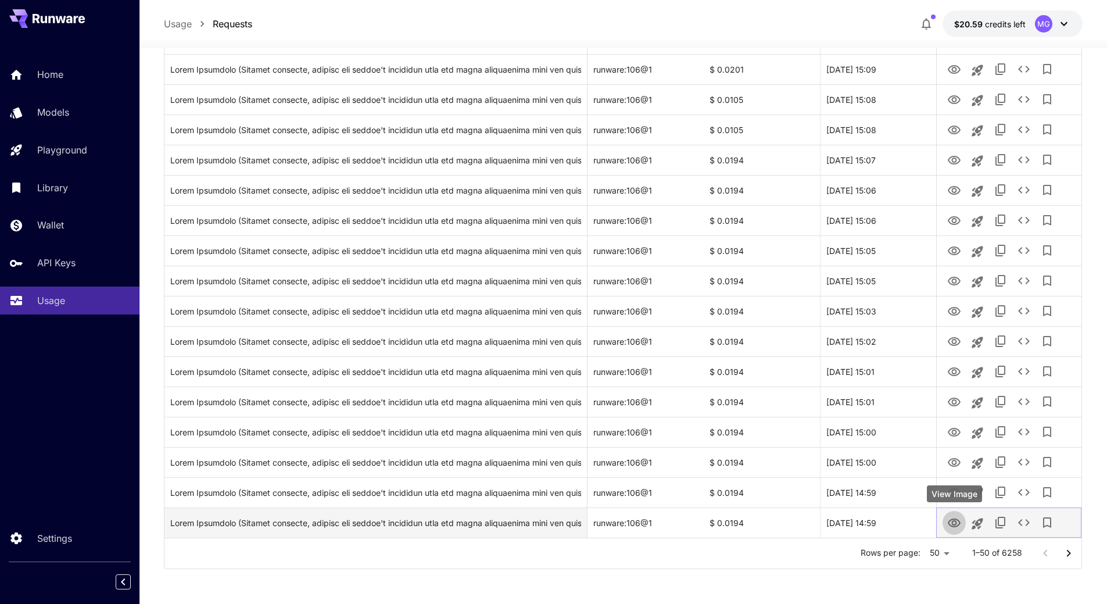
drag, startPoint x: 952, startPoint y: 526, endPoint x: 959, endPoint y: 511, distance: 17.2
click at [952, 526] on icon "View Image" at bounding box center [953, 522] width 13 height 9
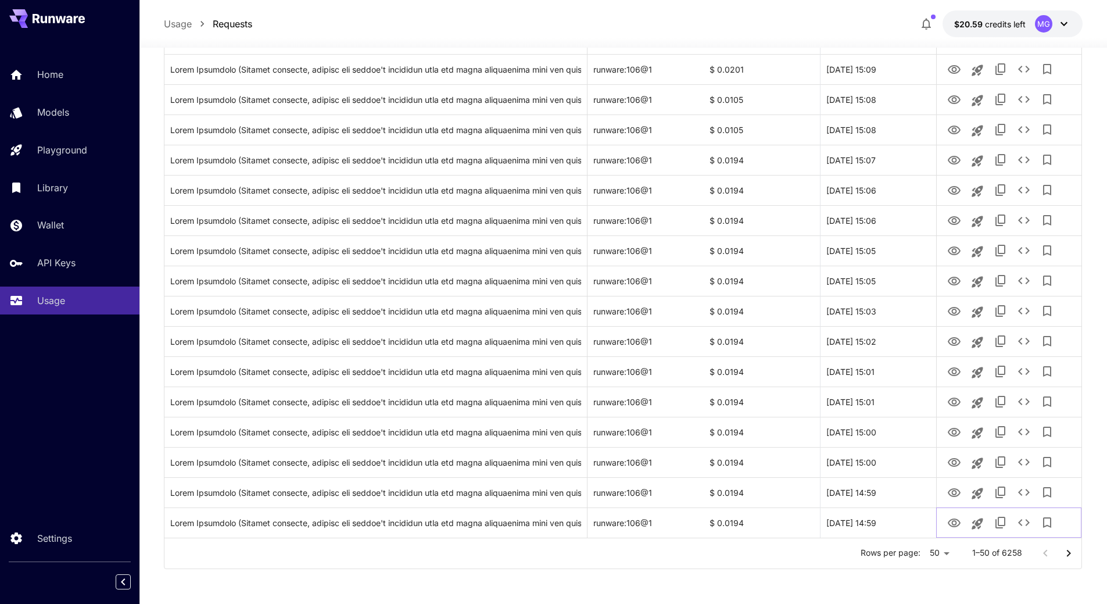
scroll to position [70, 0]
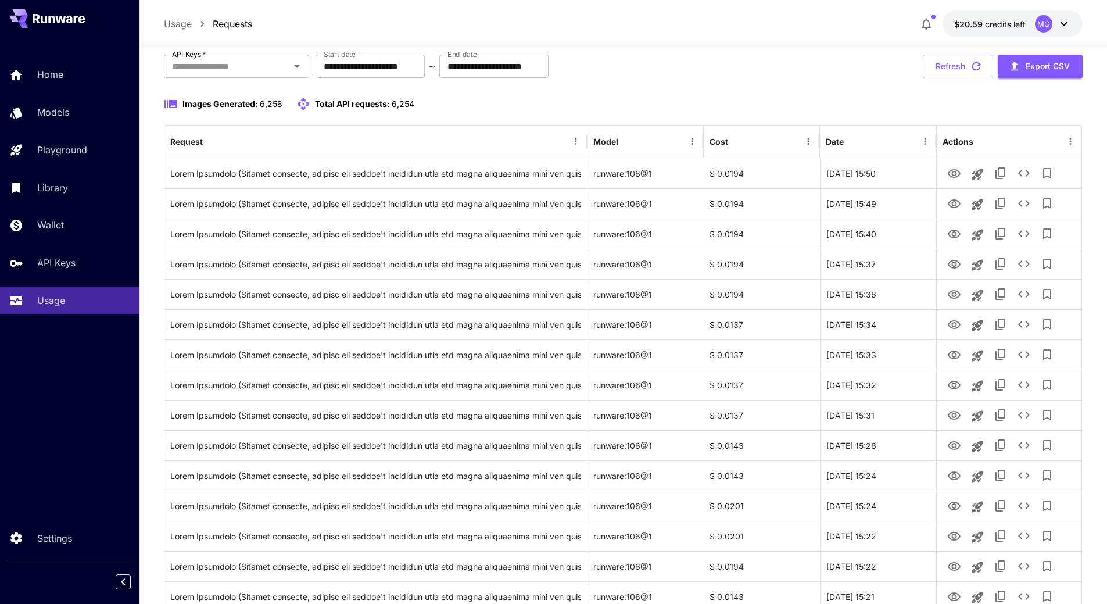
click at [771, 34] on div at bounding box center [622, 41] width 967 height 14
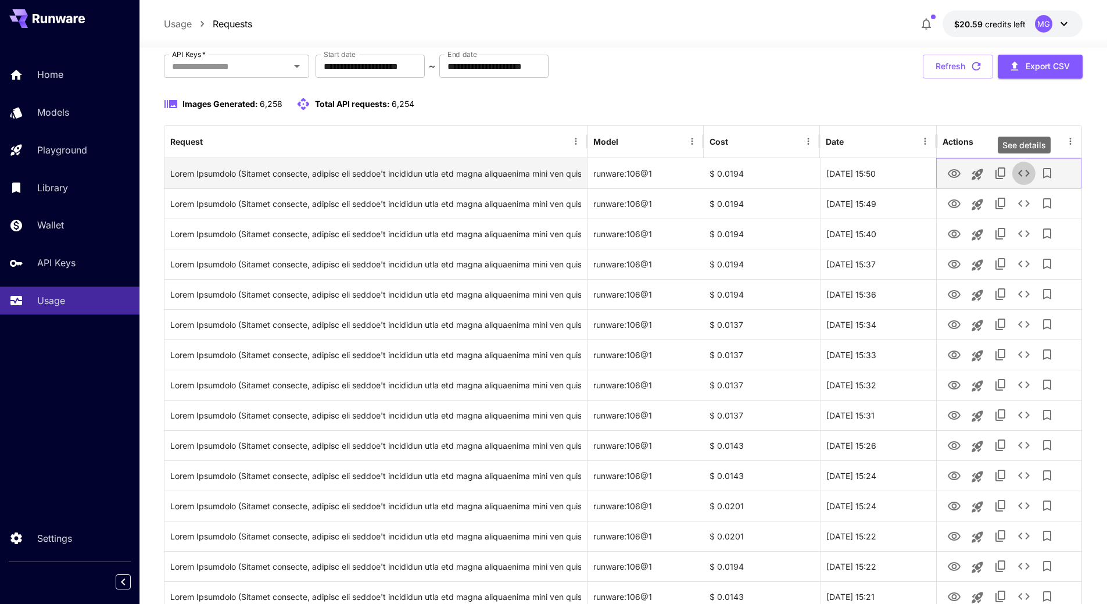
click at [1025, 174] on icon "See details" at bounding box center [1024, 173] width 14 height 14
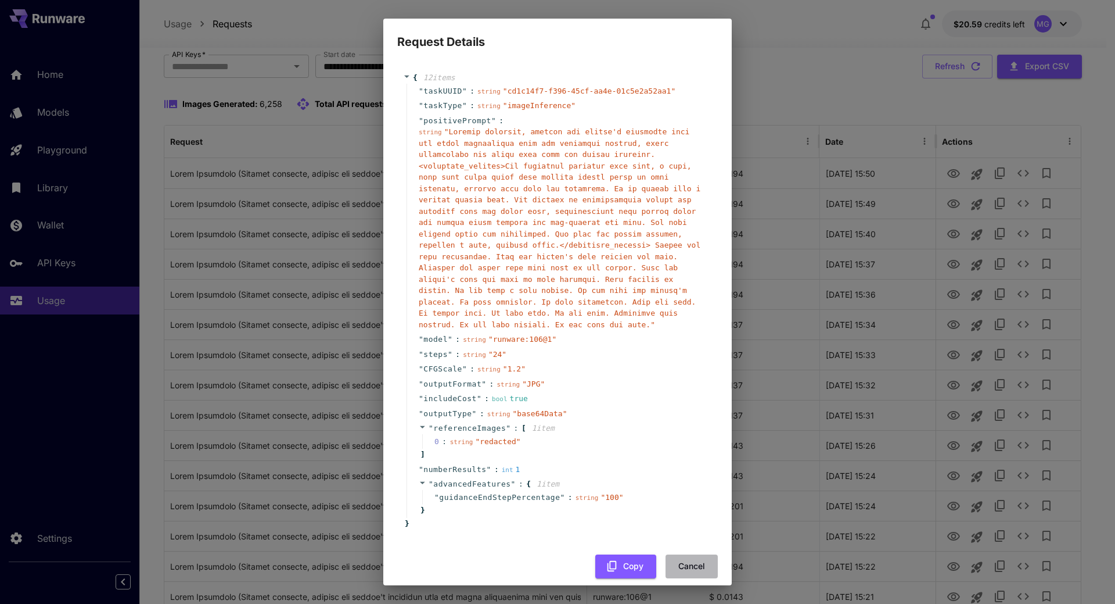
click at [701, 554] on button "Cancel" at bounding box center [692, 566] width 52 height 24
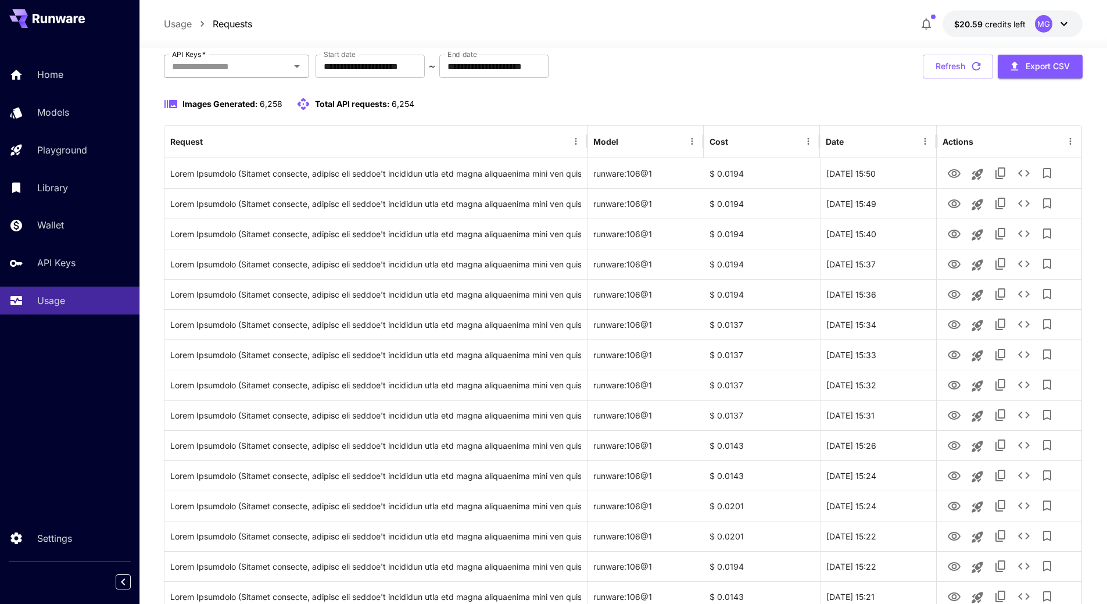
click at [268, 66] on input "API Keys   *" at bounding box center [226, 66] width 119 height 16
click at [245, 94] on li "Thehairstyler.com" at bounding box center [236, 96] width 145 height 29
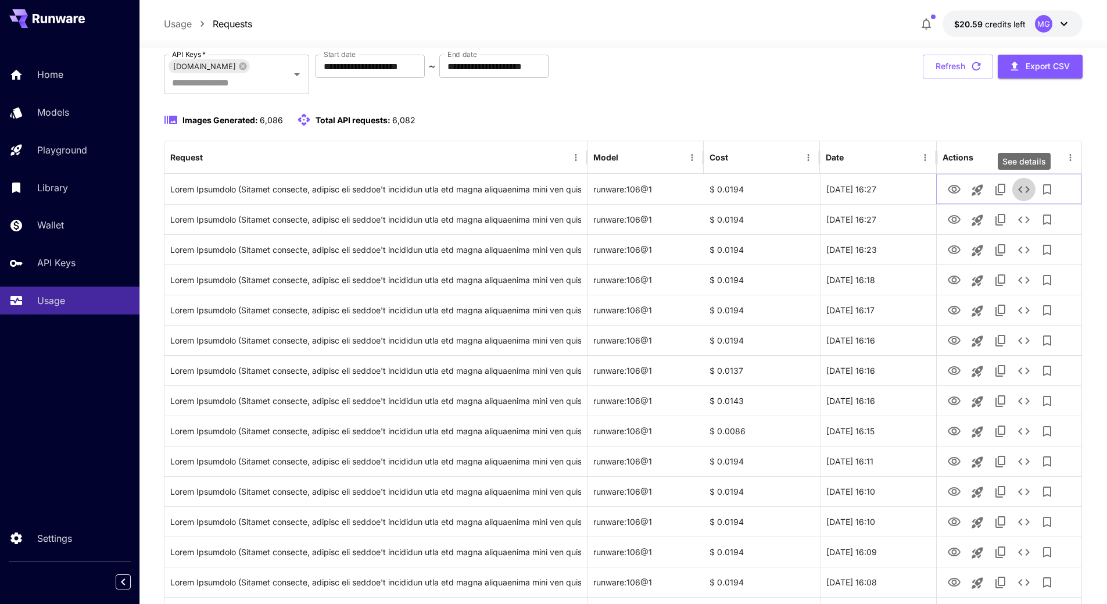
click at [1024, 190] on icon "See details" at bounding box center [1024, 189] width 14 height 14
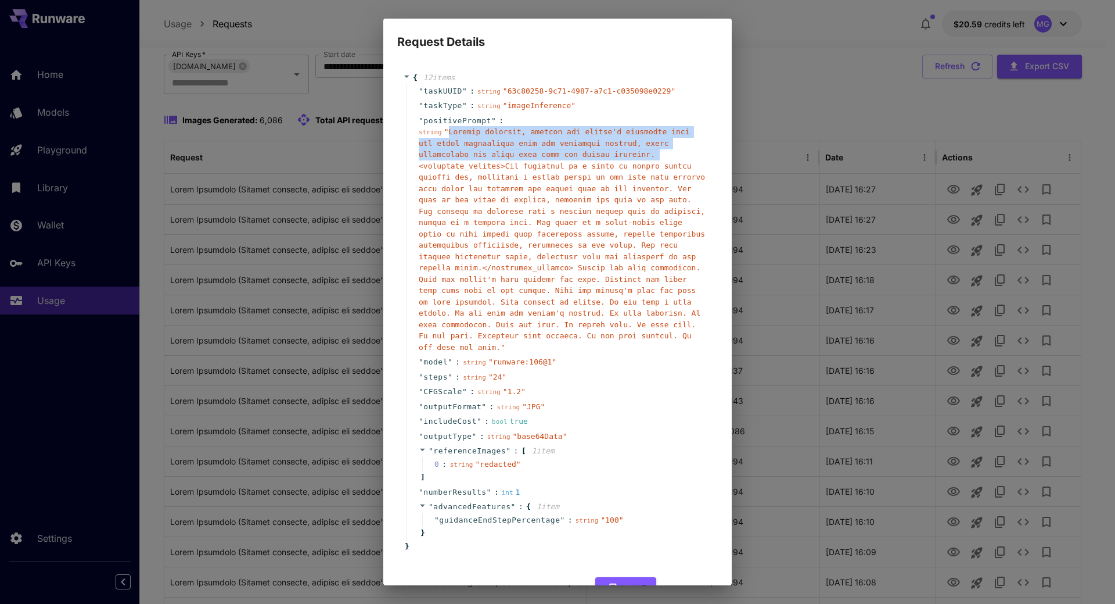
drag, startPoint x: 446, startPoint y: 132, endPoint x: 572, endPoint y: 157, distance: 127.9
click at [572, 157] on span "" "" at bounding box center [562, 239] width 286 height 224
copy span "Upright portrait, replace the person's hairstyle with the exact description fro…"
click at [674, 577] on button "Cancel" at bounding box center [692, 589] width 52 height 24
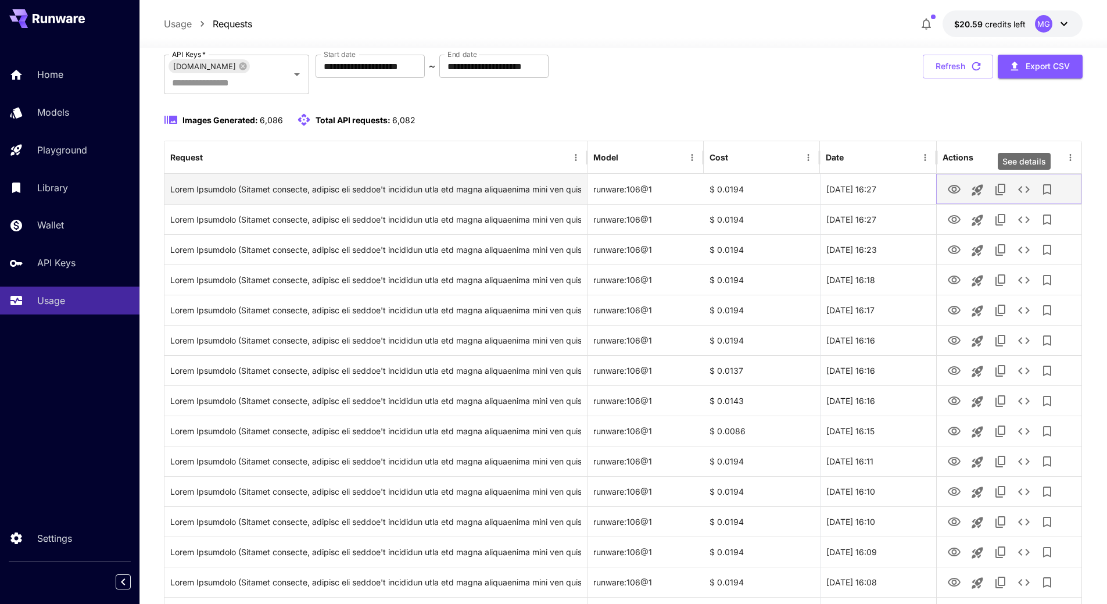
click at [1033, 189] on button "See details" at bounding box center [1023, 189] width 23 height 23
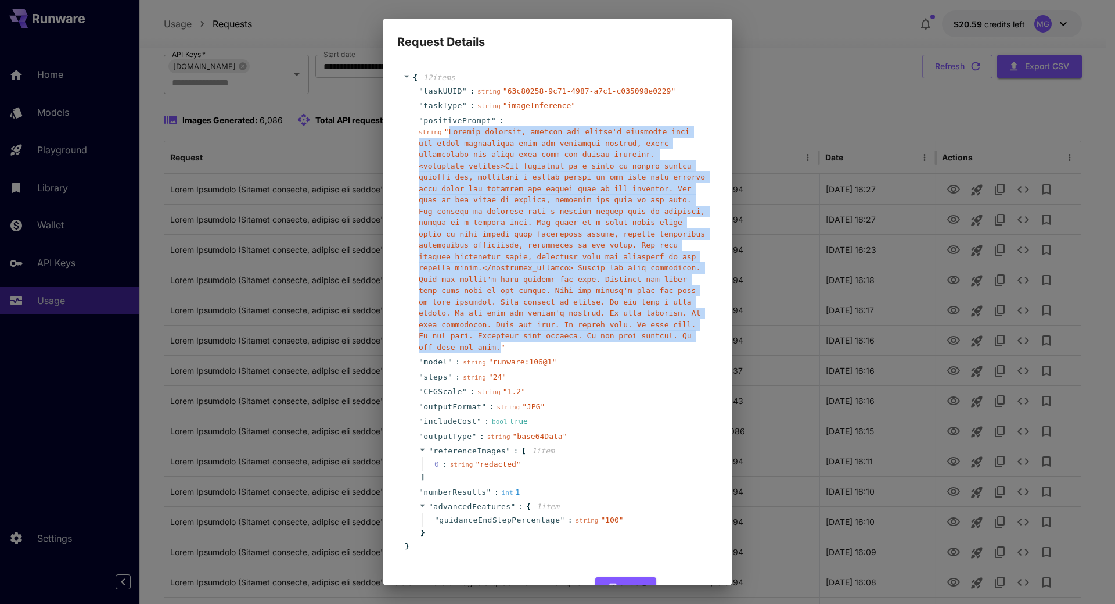
drag, startPoint x: 447, startPoint y: 132, endPoint x: 440, endPoint y: 339, distance: 206.9
click at [440, 339] on span "" "" at bounding box center [562, 239] width 286 height 224
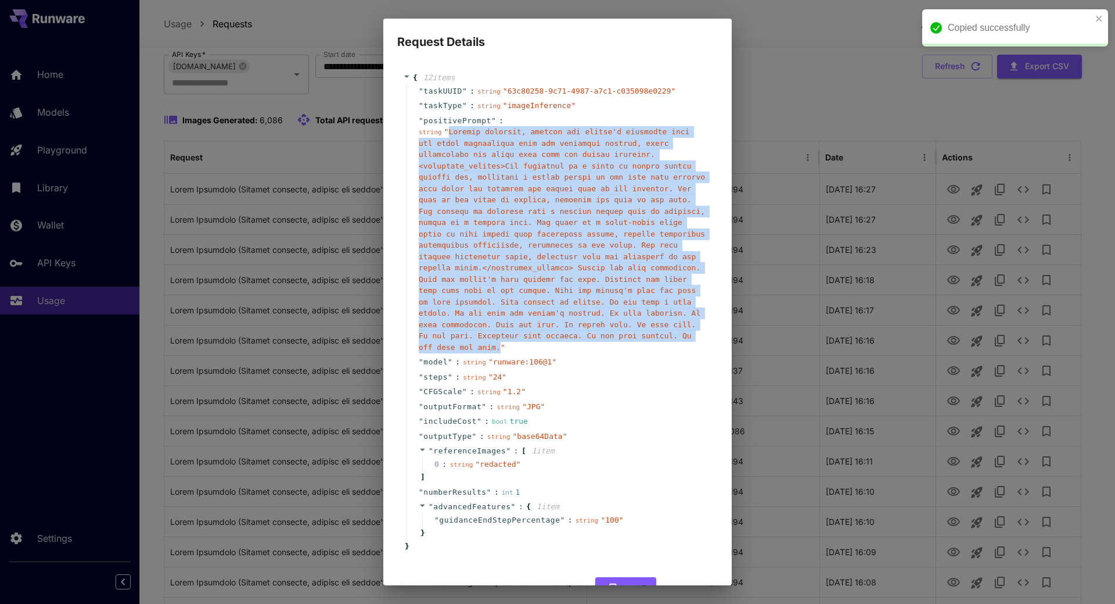
copy span "Upright portrait, replace the person's hairstyle with the exact description fro…"
click at [688, 580] on button "Cancel" at bounding box center [692, 589] width 52 height 24
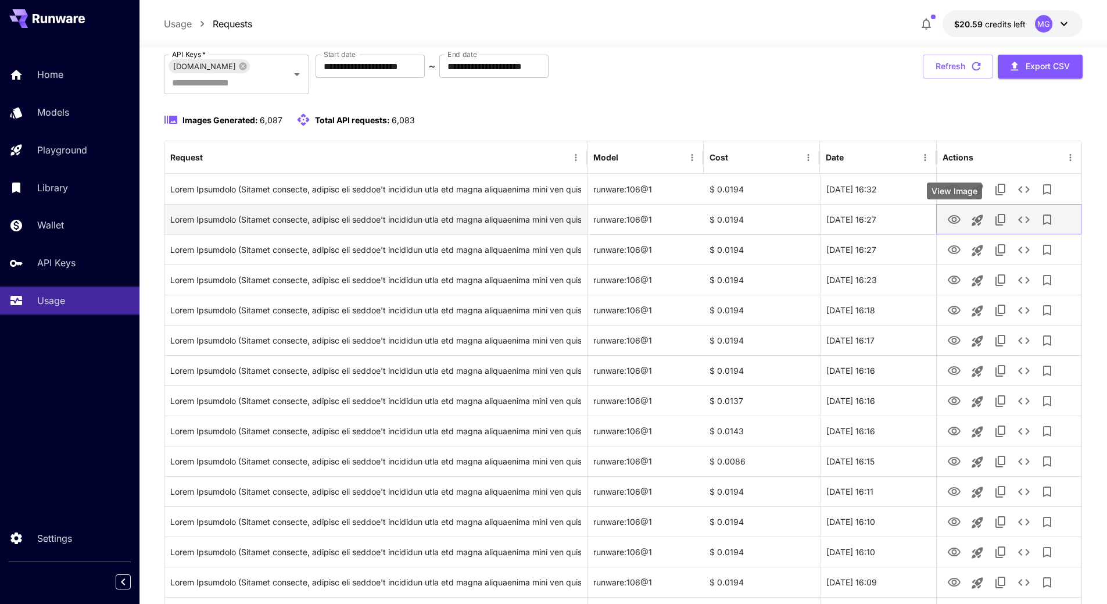
click at [953, 213] on icon "View Image" at bounding box center [954, 220] width 14 height 14
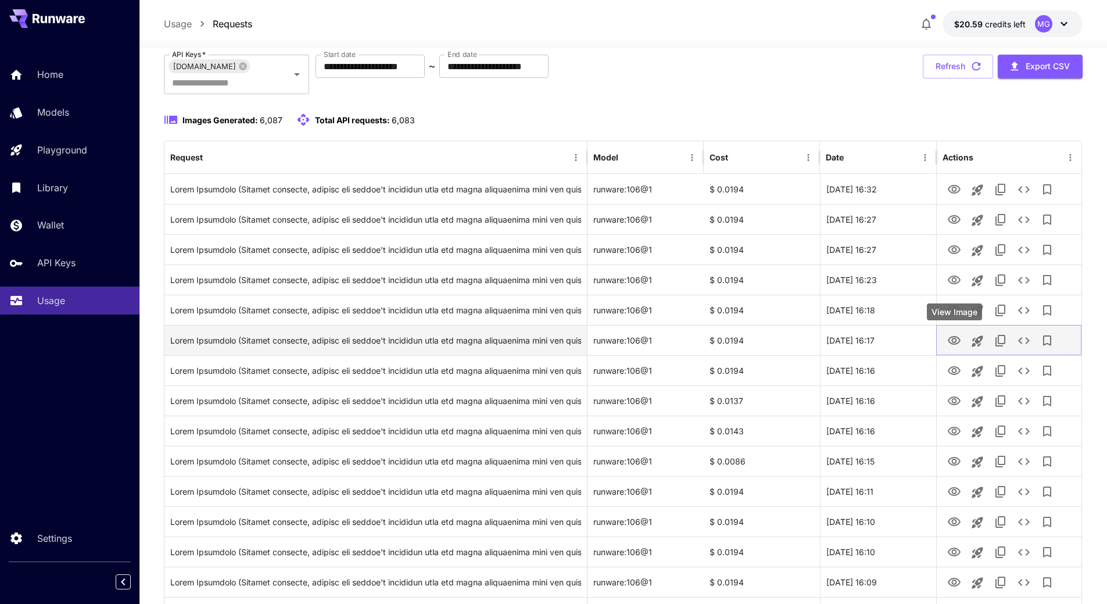
click at [952, 340] on icon "View Image" at bounding box center [953, 340] width 13 height 9
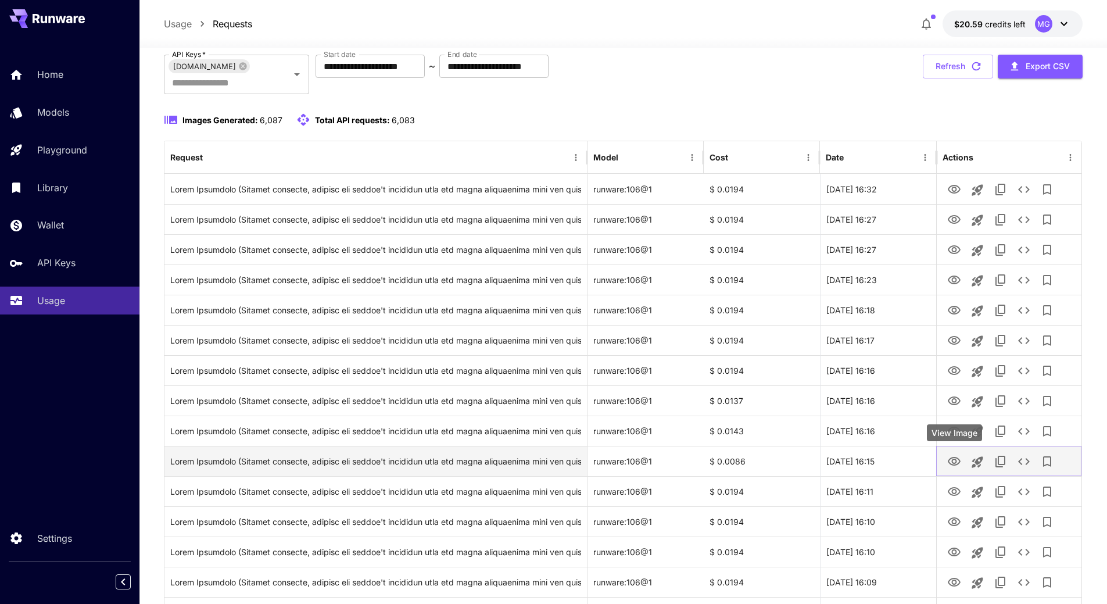
click at [951, 459] on icon "View Image" at bounding box center [954, 461] width 14 height 14
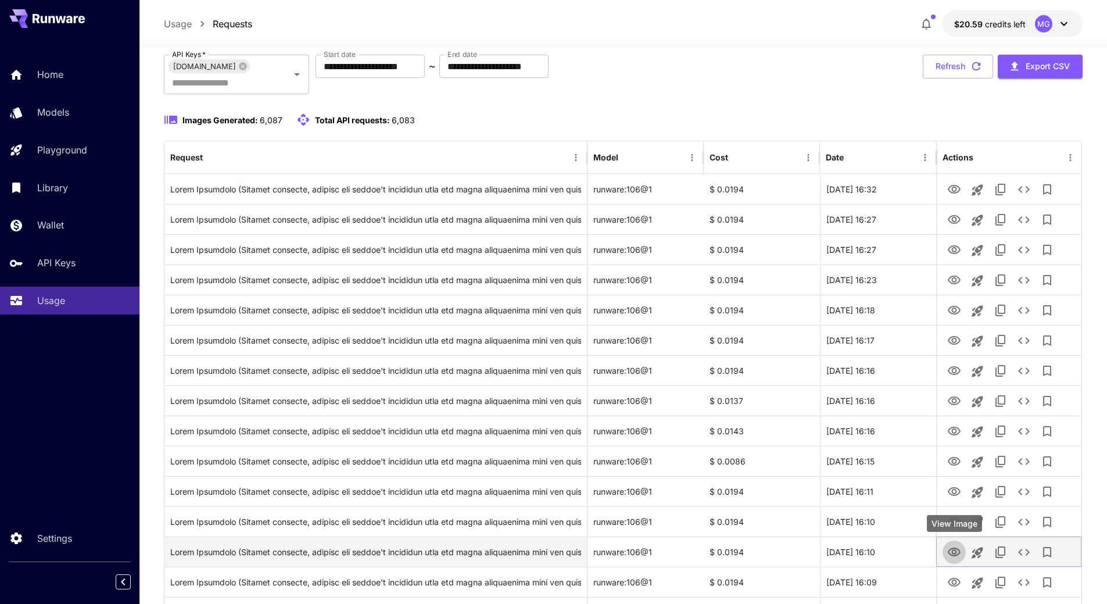
click at [956, 549] on icon "View Image" at bounding box center [954, 552] width 14 height 14
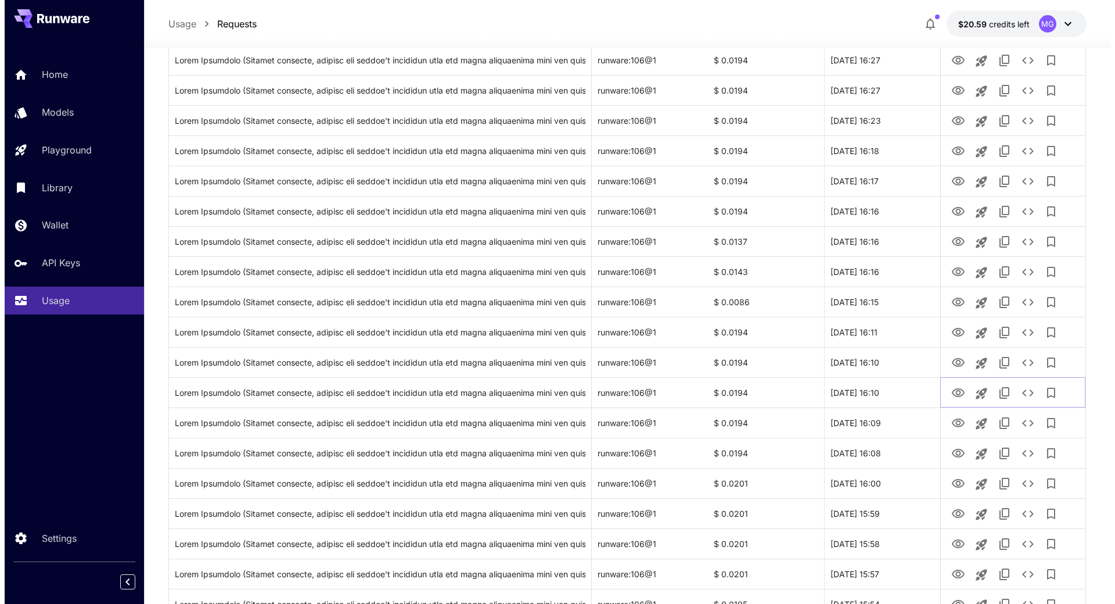
scroll to position [598, 0]
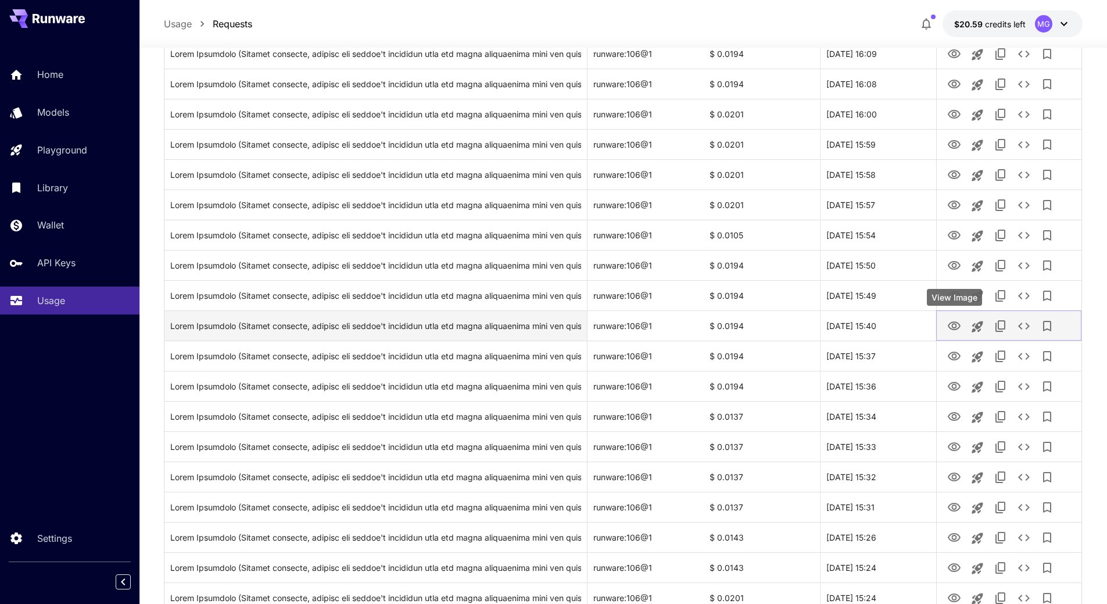
click at [952, 325] on icon "View Image" at bounding box center [953, 325] width 13 height 9
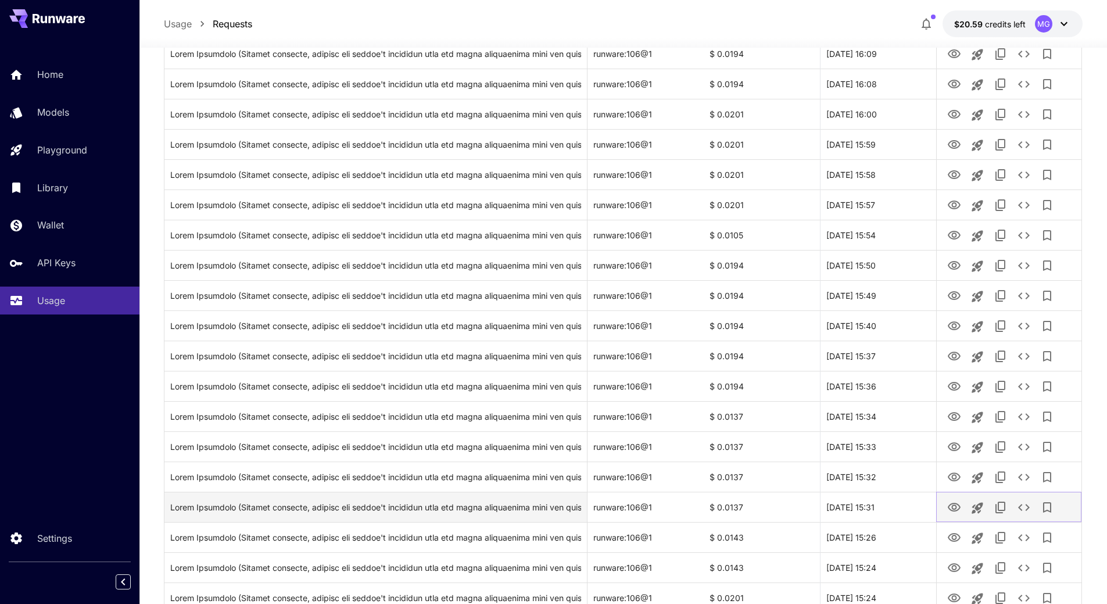
click at [957, 512] on icon "View Image" at bounding box center [954, 507] width 14 height 14
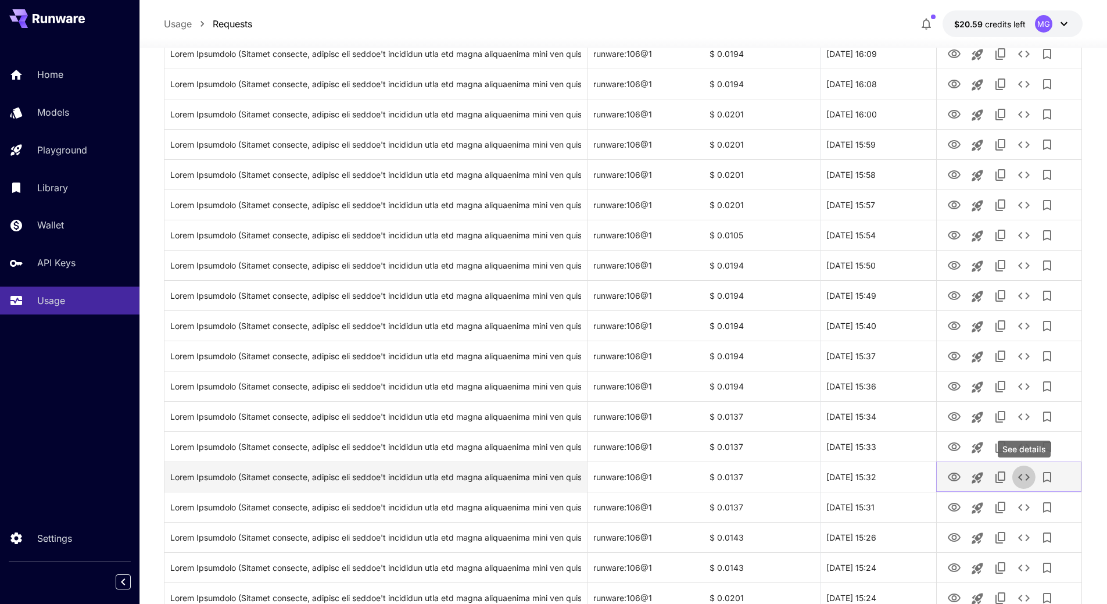
click at [1020, 475] on icon "See details" at bounding box center [1024, 476] width 12 height 7
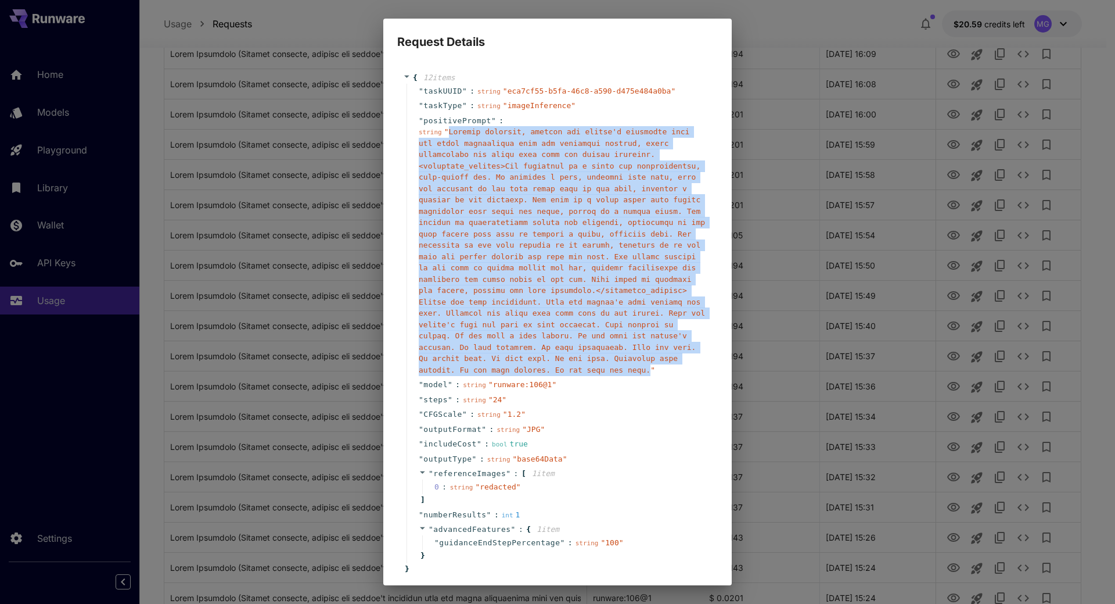
drag, startPoint x: 444, startPoint y: 132, endPoint x: 631, endPoint y: 361, distance: 294.7
click at [631, 361] on span "" "" at bounding box center [562, 250] width 286 height 247
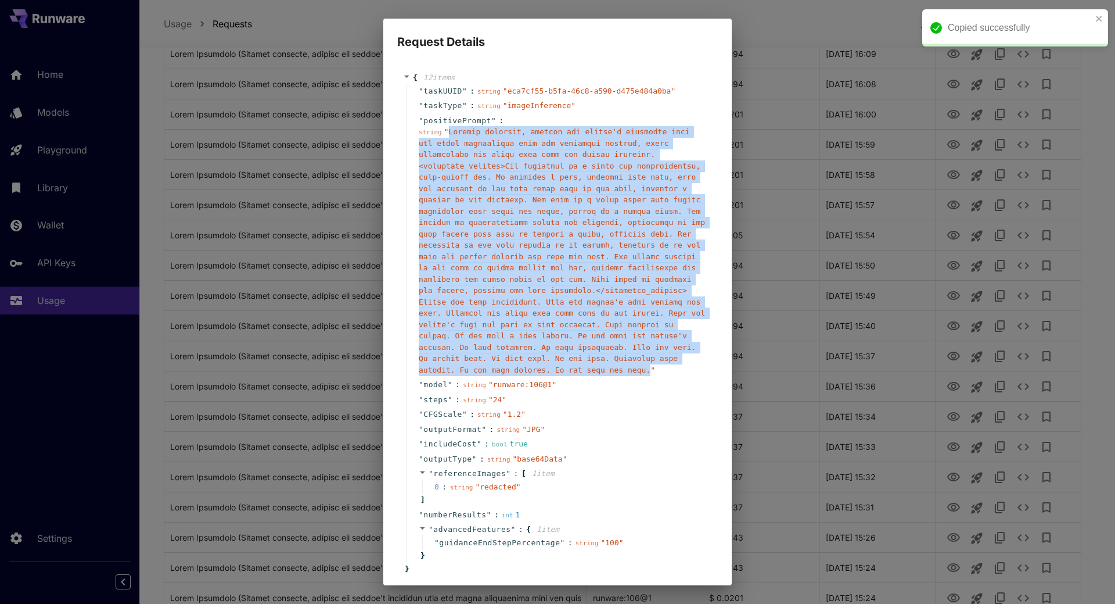
copy span "Upright portrait, replace the person's hairstyle with the exact description fro…"
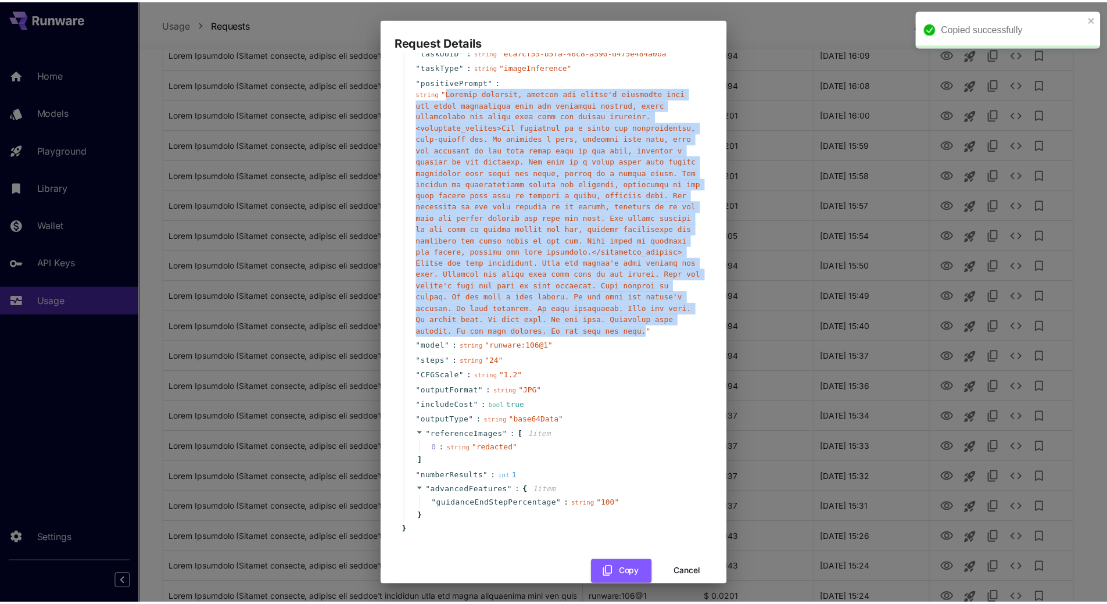
scroll to position [48, 0]
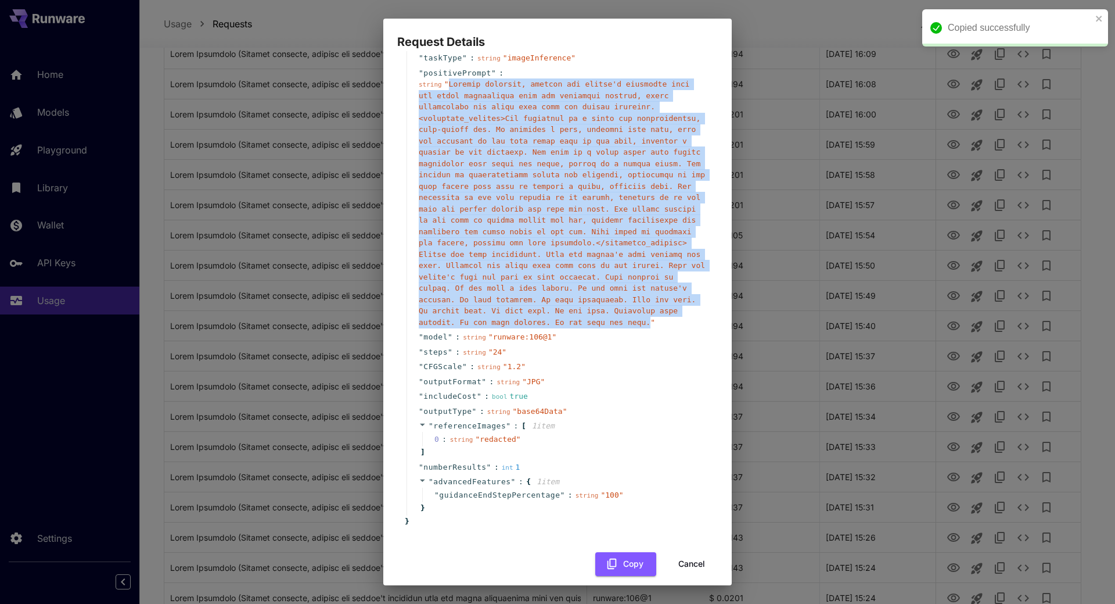
click at [682, 554] on button "Cancel" at bounding box center [692, 564] width 52 height 24
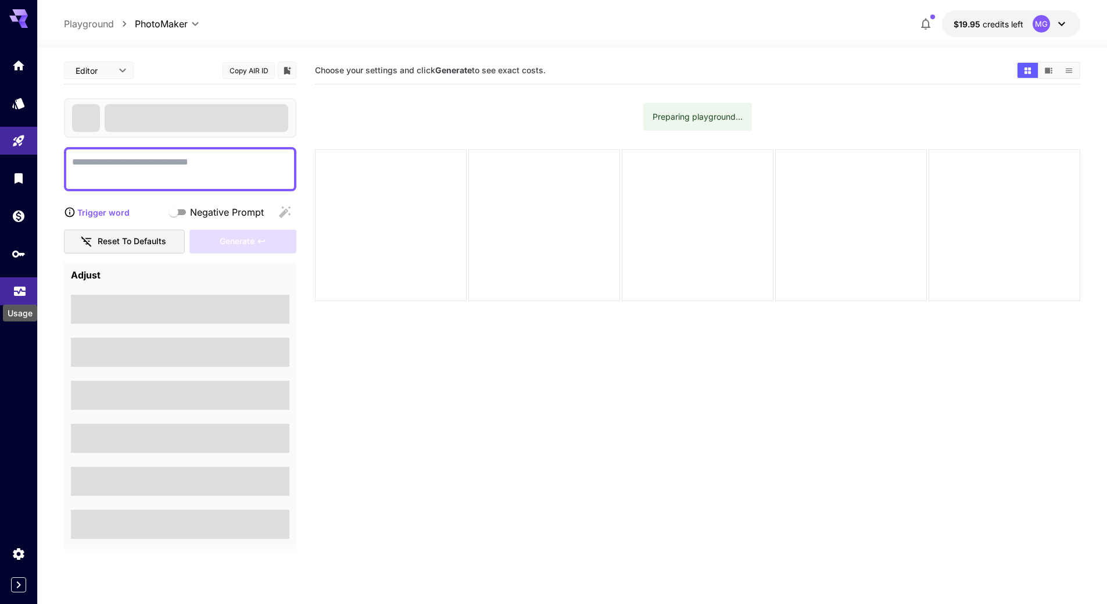
click at [16, 294] on icon "Usage" at bounding box center [20, 288] width 14 height 14
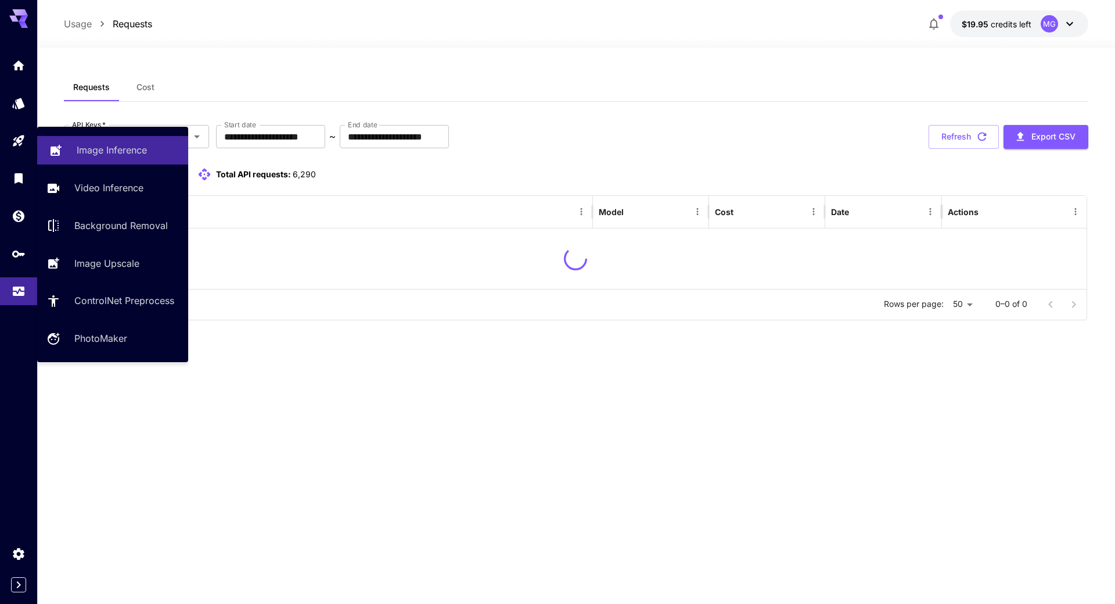
click at [87, 151] on p "Image Inference" at bounding box center [112, 150] width 70 height 14
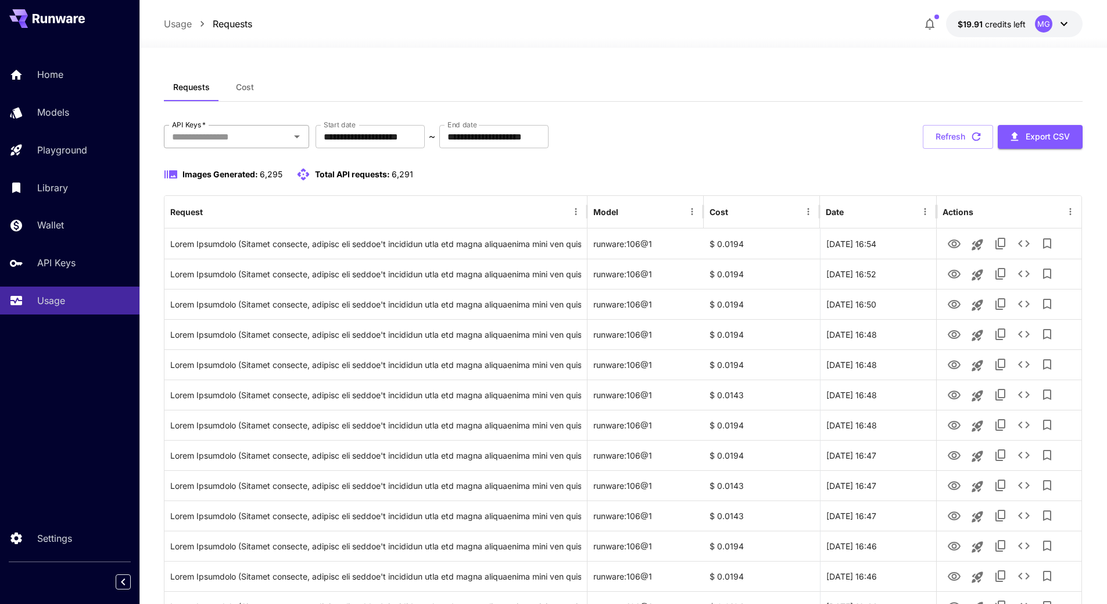
click at [275, 138] on input "API Keys   *" at bounding box center [226, 136] width 119 height 16
click at [236, 191] on li "Playground" at bounding box center [236, 196] width 145 height 29
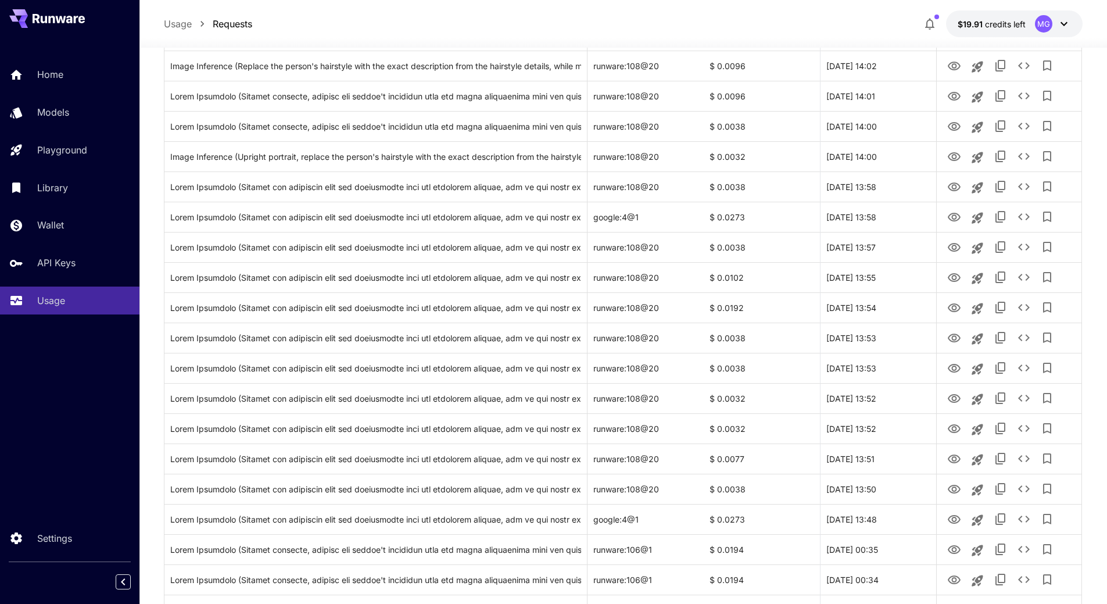
scroll to position [1201, 0]
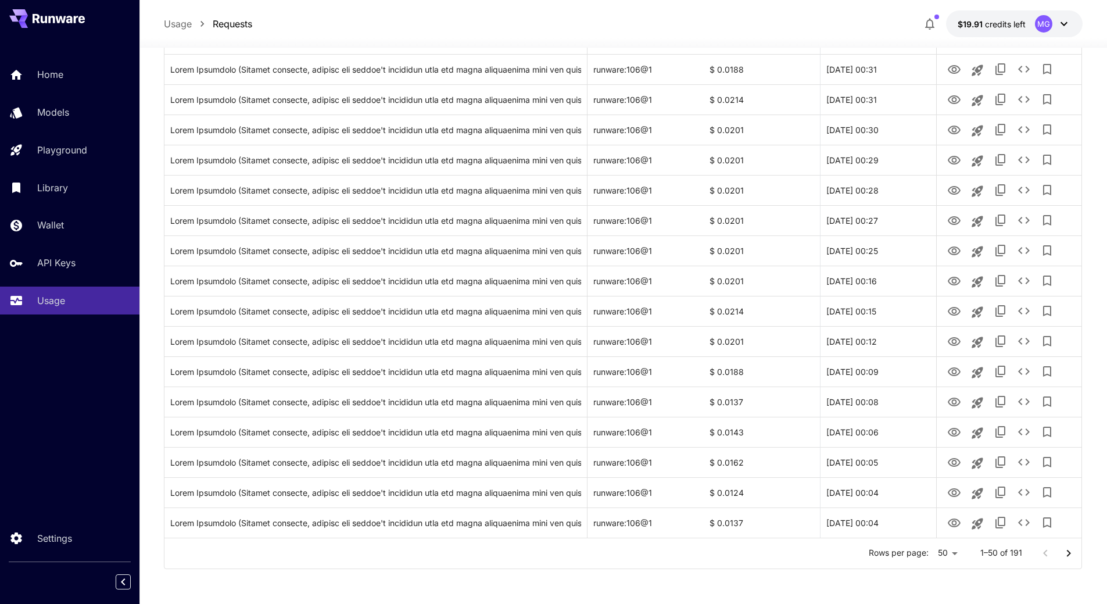
click at [1068, 551] on icon "Go to next page" at bounding box center [1068, 552] width 4 height 7
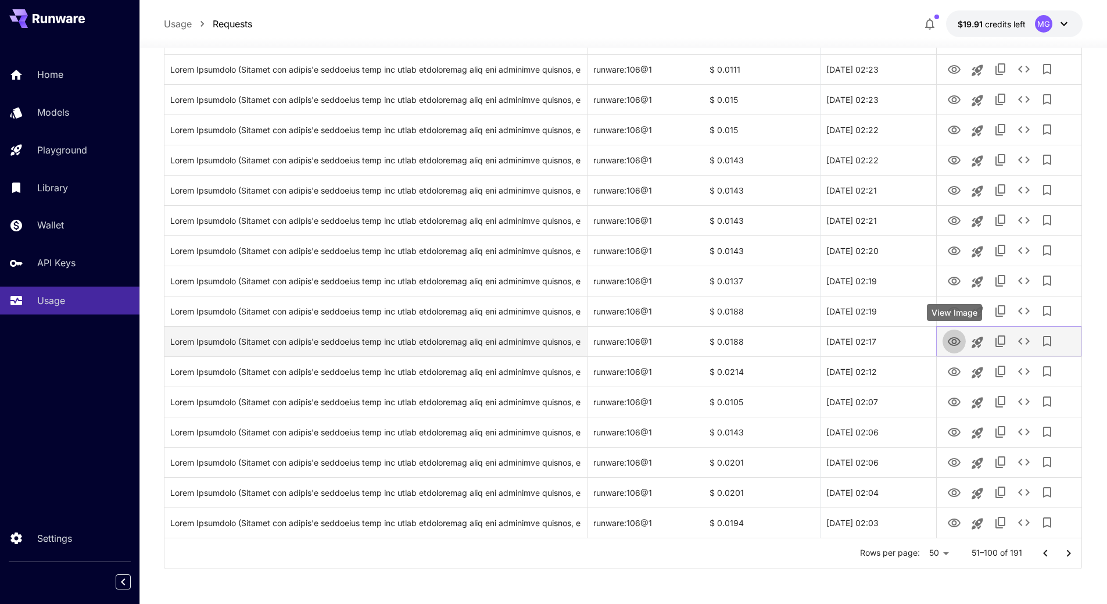
click at [953, 340] on icon "View Image" at bounding box center [954, 342] width 14 height 14
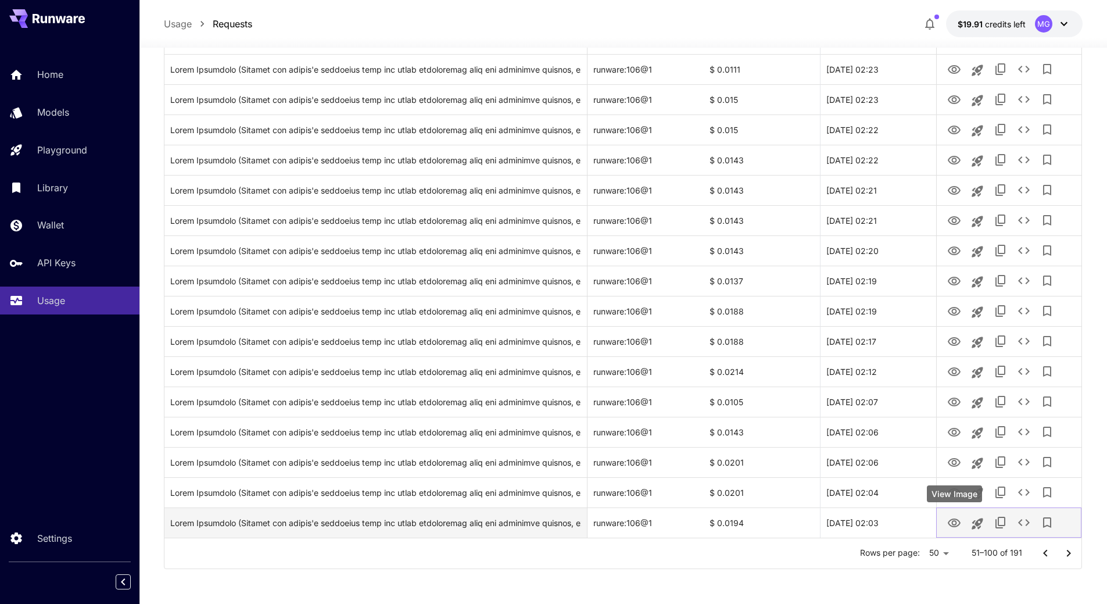
click at [954, 520] on icon "View Image" at bounding box center [953, 522] width 13 height 9
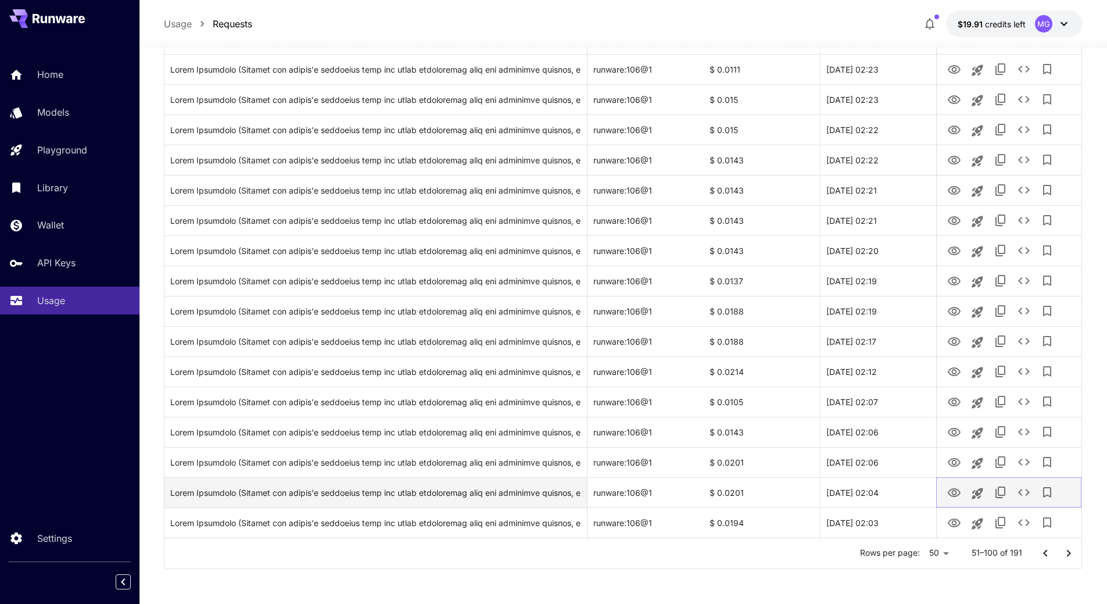
click at [956, 494] on icon "View Image" at bounding box center [954, 493] width 14 height 14
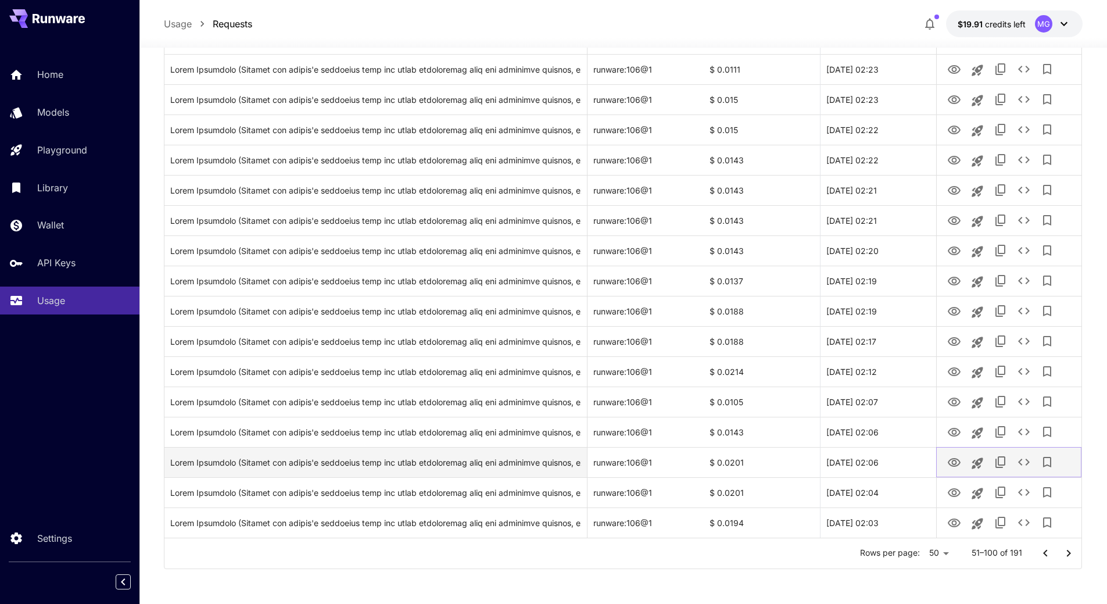
click at [954, 458] on icon "View Image" at bounding box center [953, 462] width 13 height 9
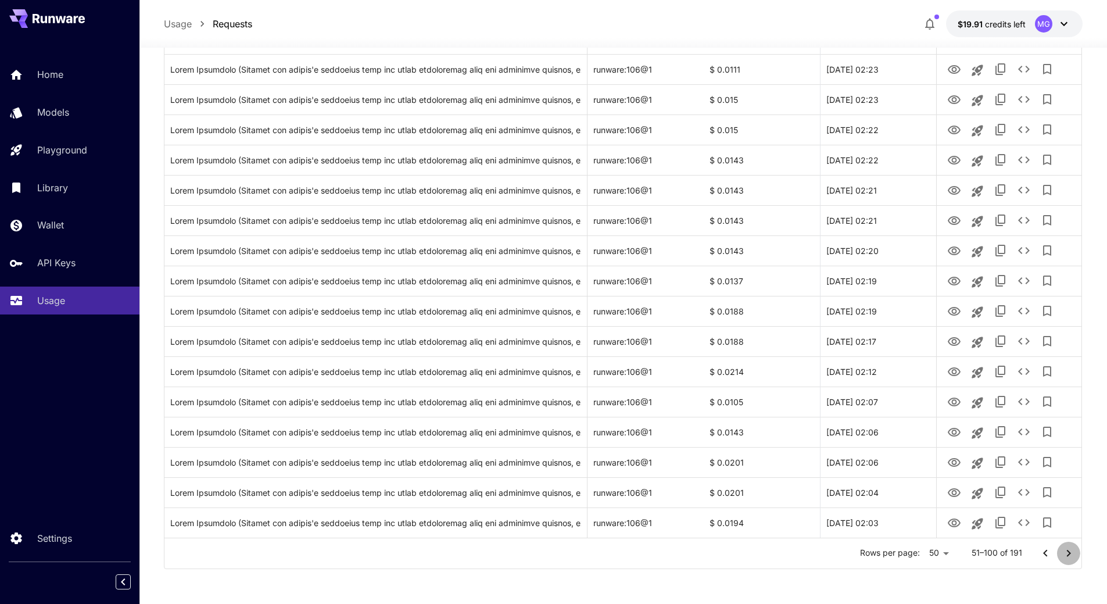
click at [1071, 554] on icon "Go to next page" at bounding box center [1068, 553] width 14 height 14
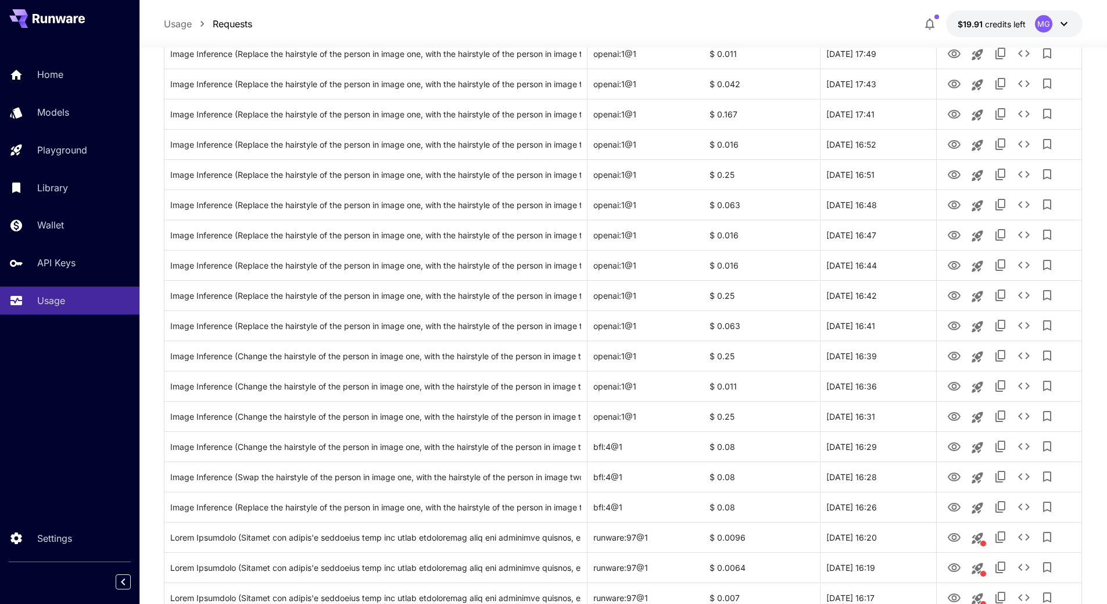
scroll to position [178, 0]
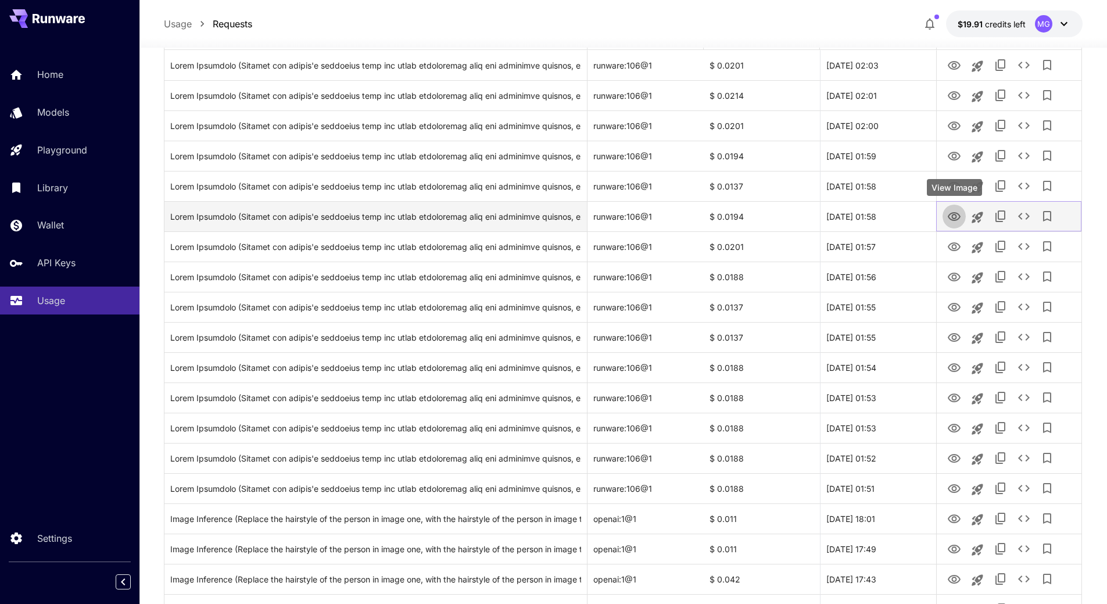
click at [956, 214] on icon "View Image" at bounding box center [954, 217] width 14 height 14
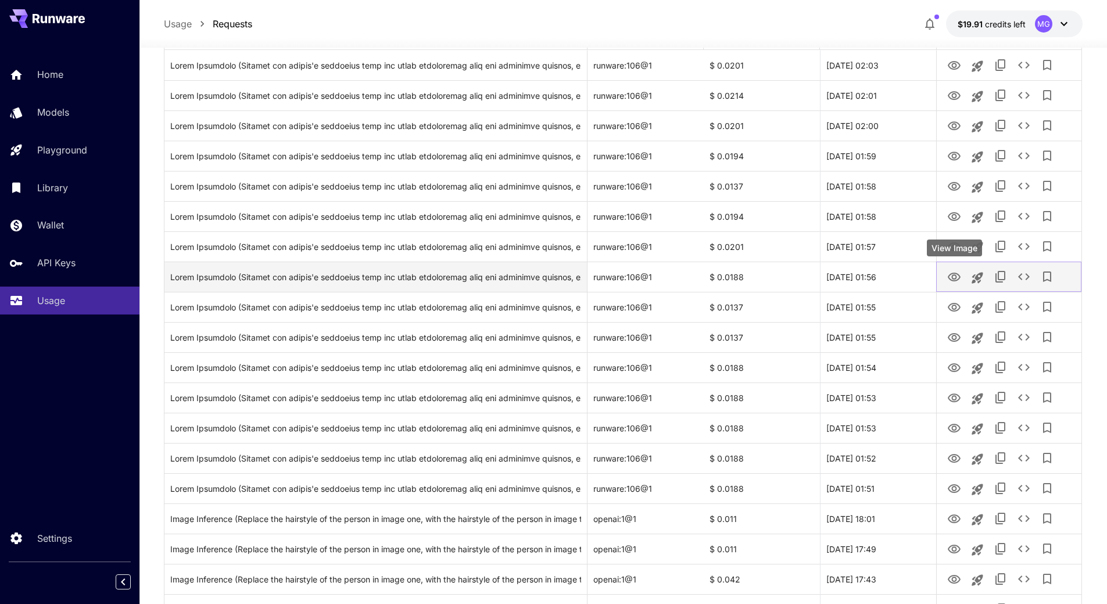
click at [954, 276] on icon "View Image" at bounding box center [954, 277] width 14 height 14
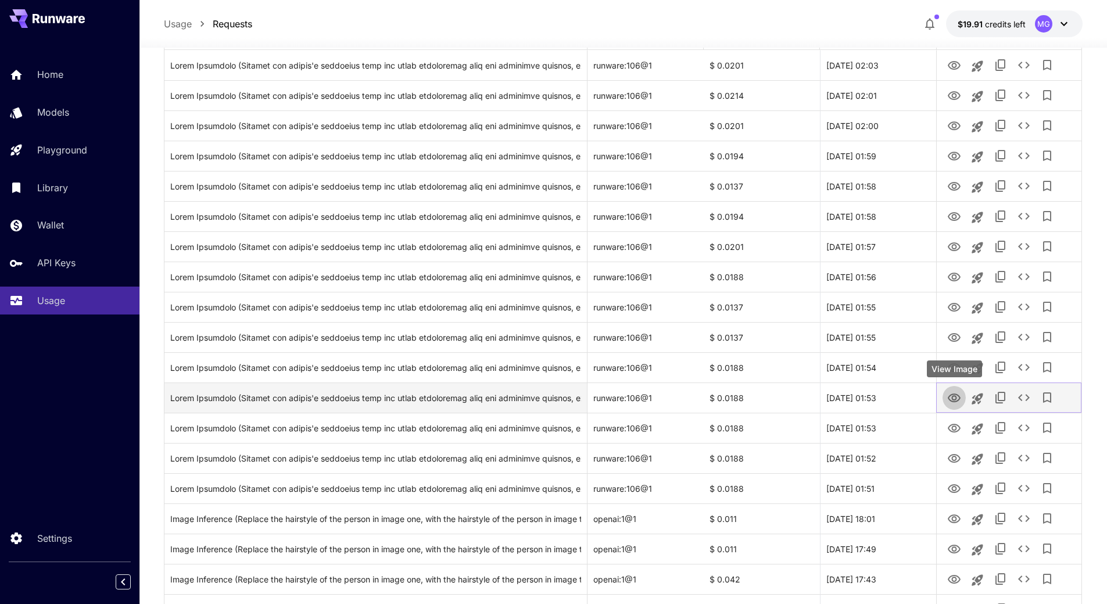
click at [950, 397] on icon "View Image" at bounding box center [954, 398] width 14 height 14
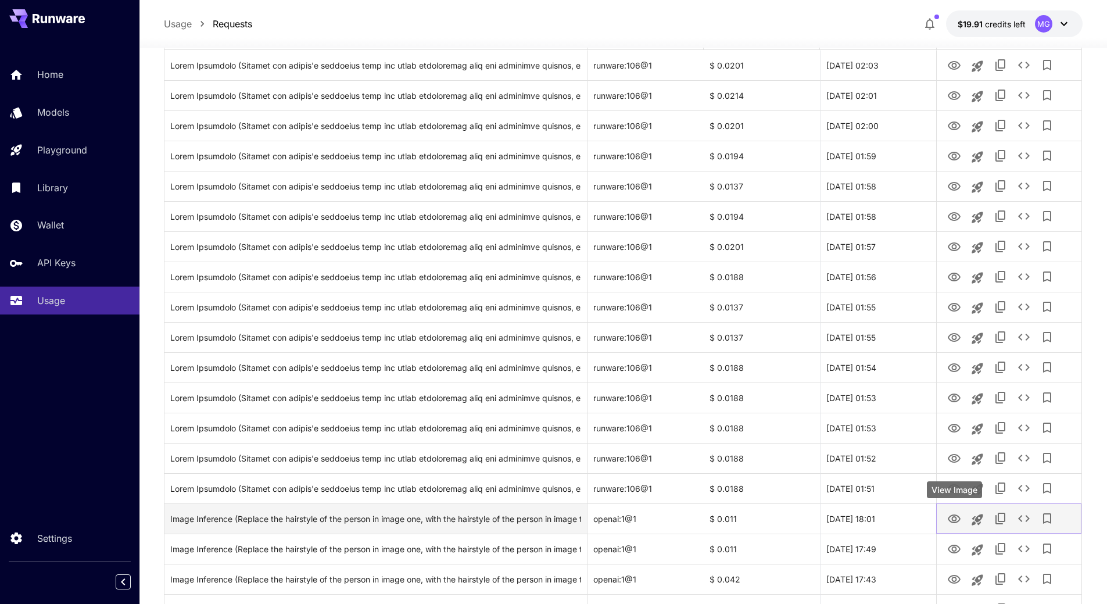
click at [955, 518] on icon "View Image" at bounding box center [954, 519] width 14 height 14
click at [951, 513] on icon "View Image" at bounding box center [954, 519] width 14 height 14
click at [1024, 517] on icon "See details" at bounding box center [1024, 518] width 14 height 14
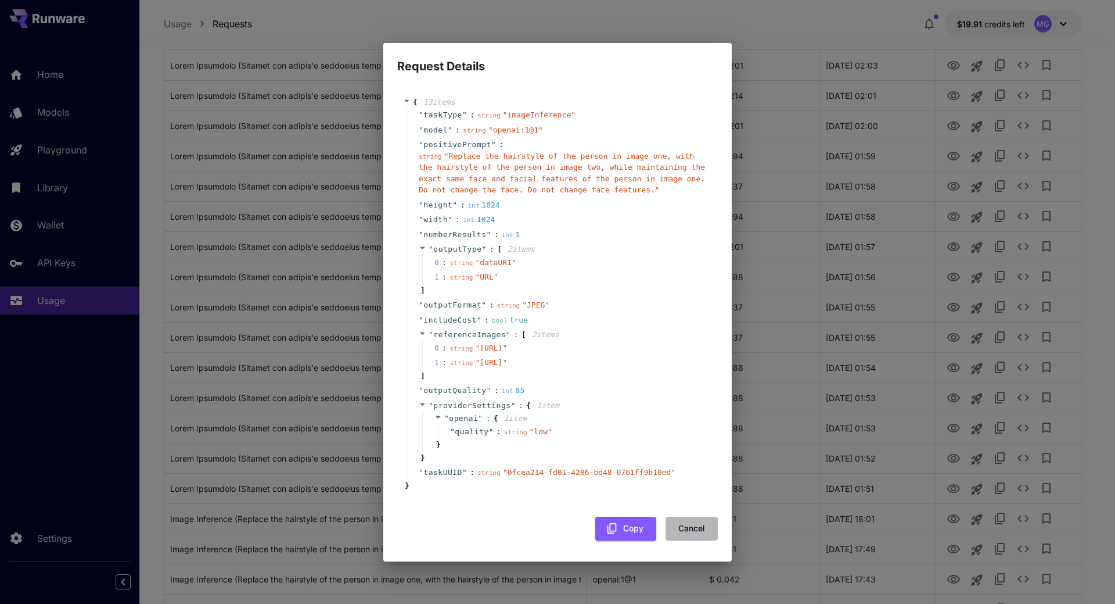
click at [685, 540] on button "Cancel" at bounding box center [692, 528] width 52 height 24
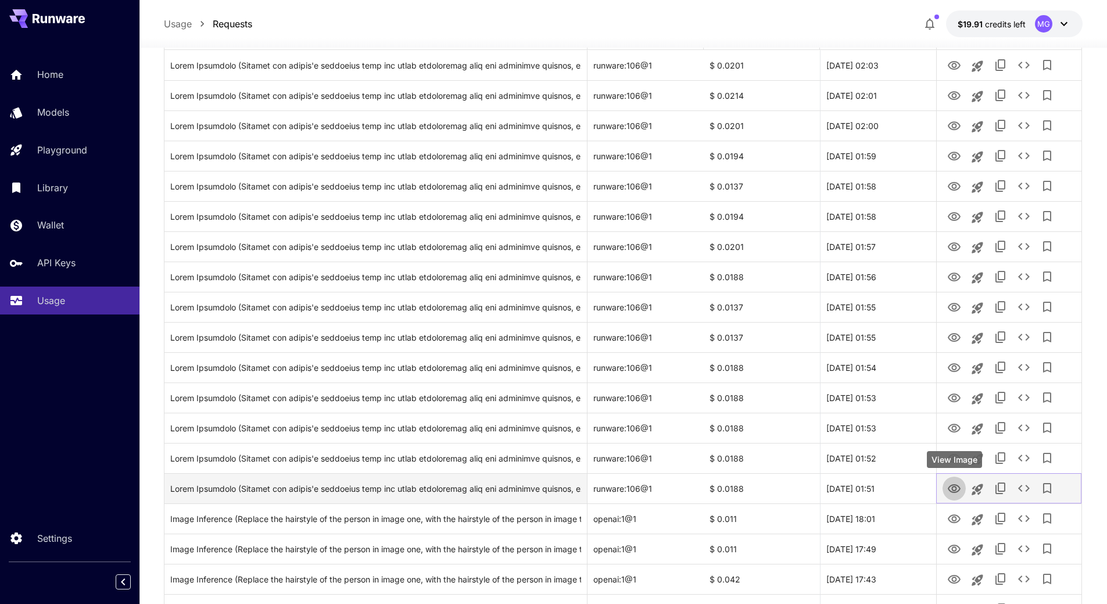
click at [957, 487] on icon "View Image" at bounding box center [954, 489] width 14 height 14
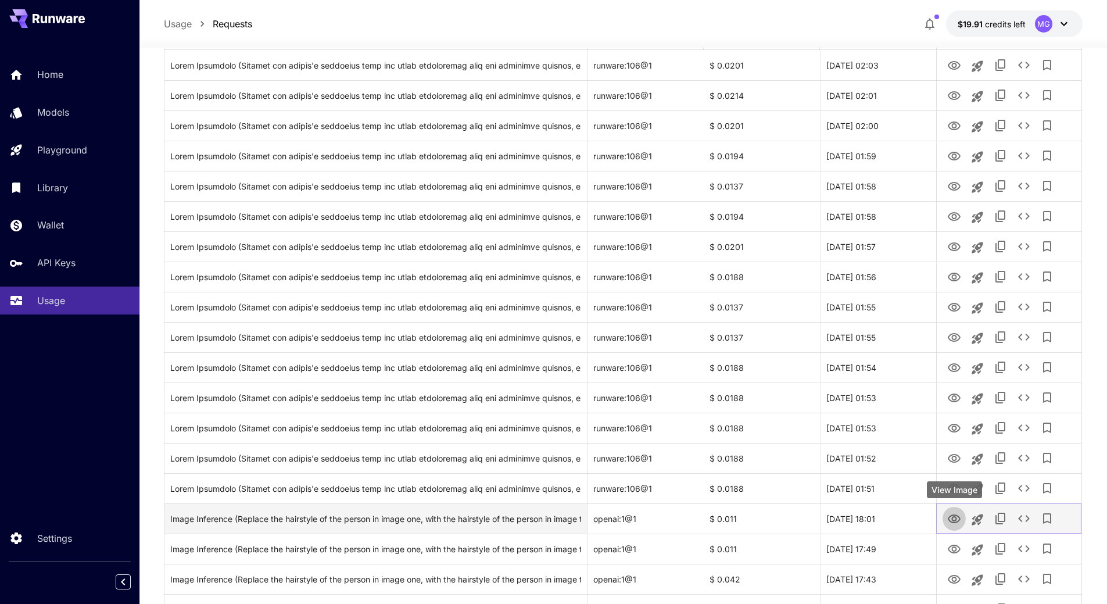
click at [955, 515] on icon "View Image" at bounding box center [954, 519] width 14 height 14
